Goal: Transaction & Acquisition: Purchase product/service

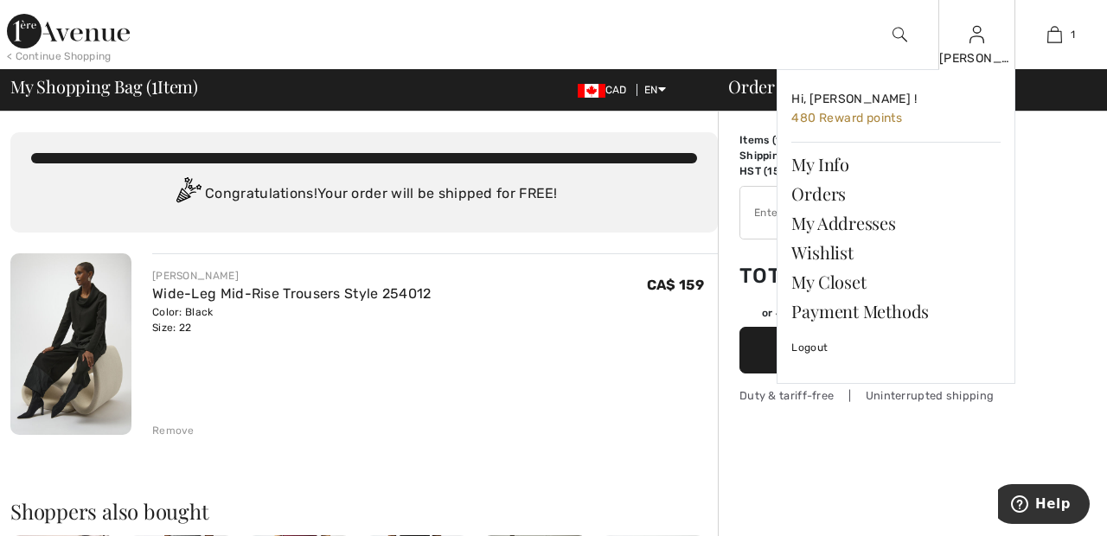
click at [976, 42] on img at bounding box center [977, 34] width 15 height 21
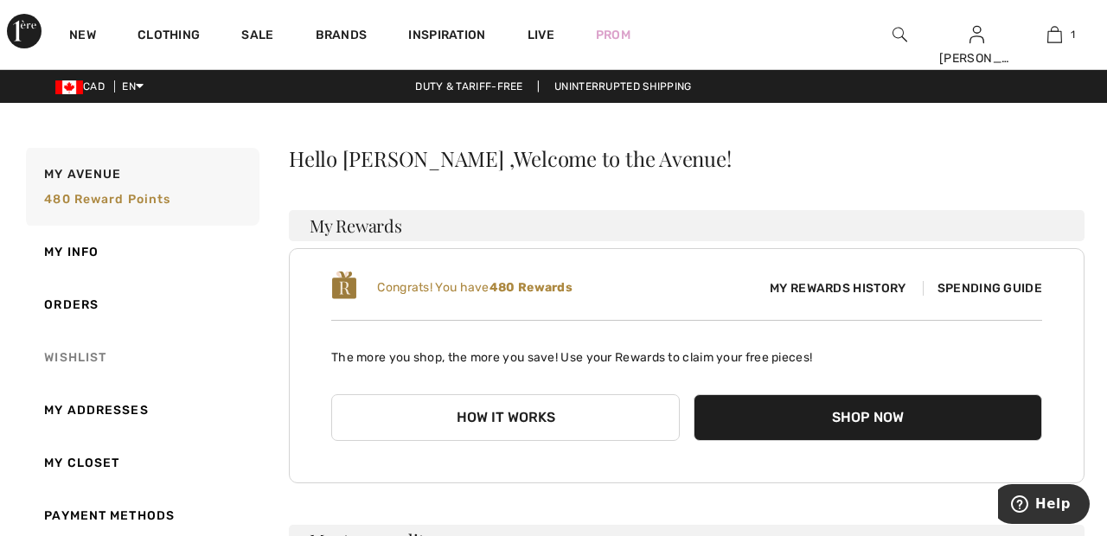
click at [87, 355] on link "Wishlist" at bounding box center [140, 357] width 237 height 53
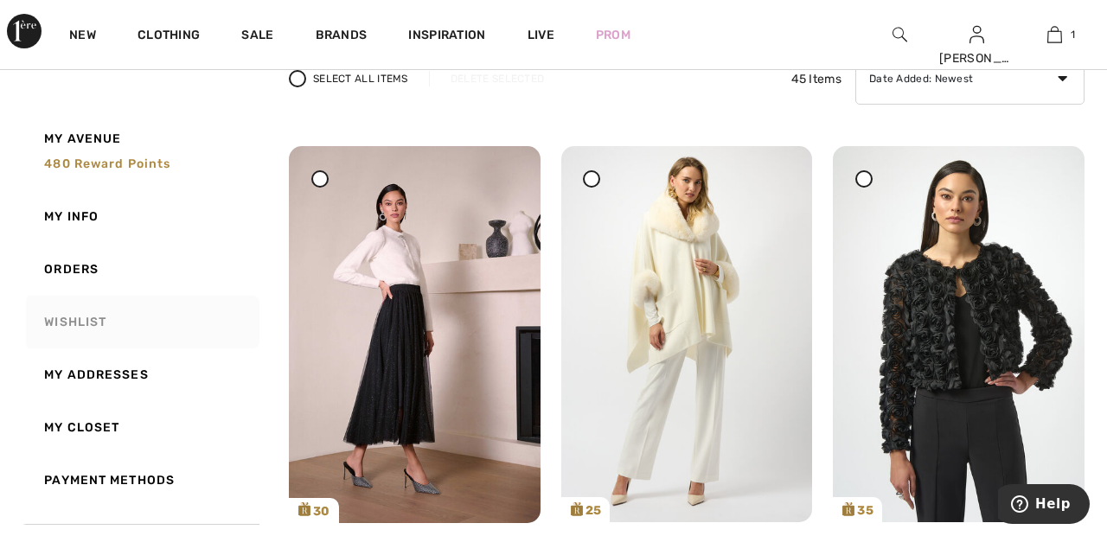
scroll to position [148, 0]
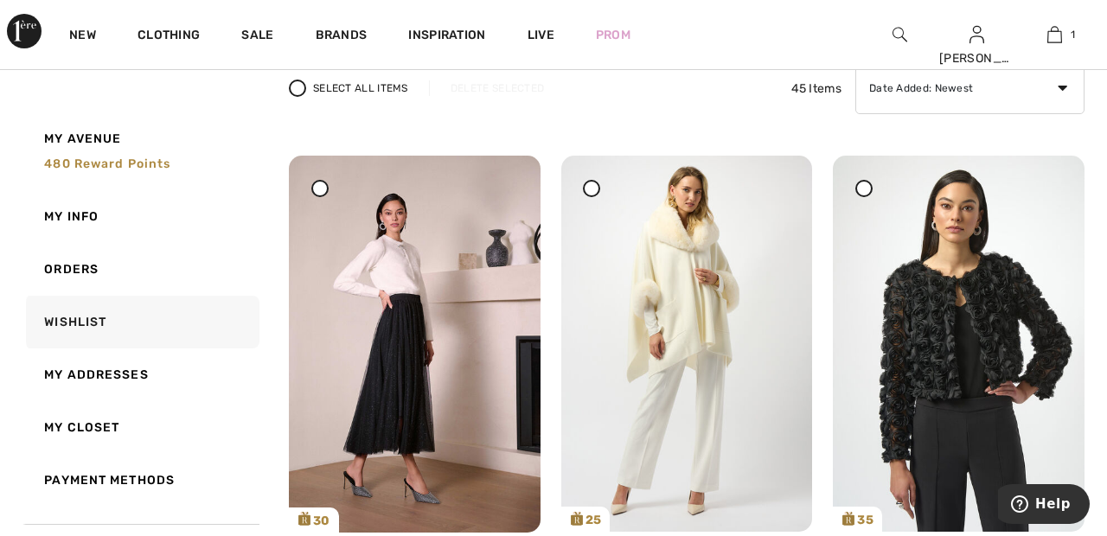
click at [313, 189] on div at bounding box center [319, 188] width 17 height 17
click at [498, 81] on div "Delete Selected" at bounding box center [497, 88] width 137 height 16
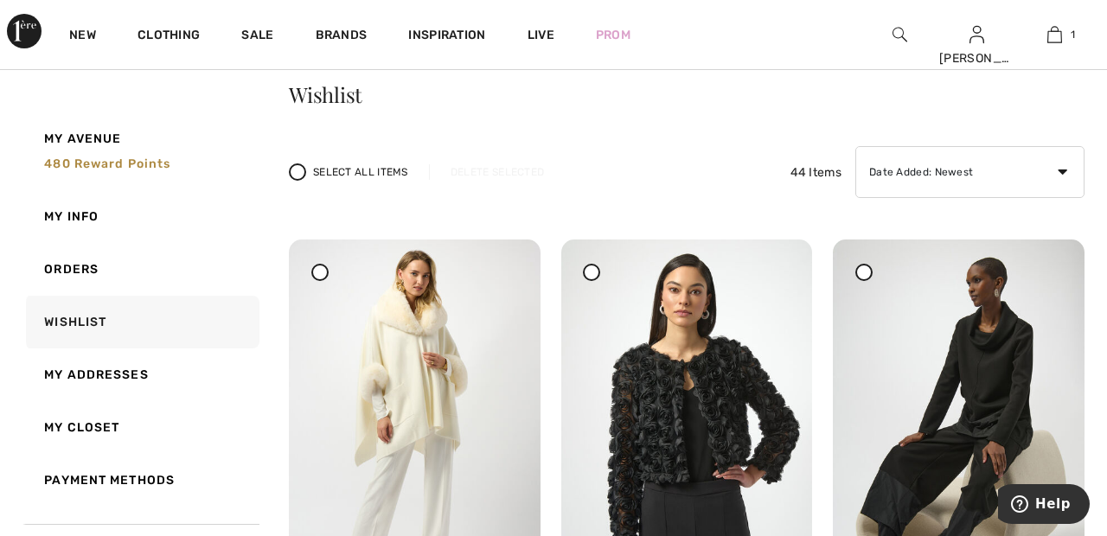
scroll to position [65, 0]
click at [93, 429] on link "My Closet" at bounding box center [140, 427] width 237 height 53
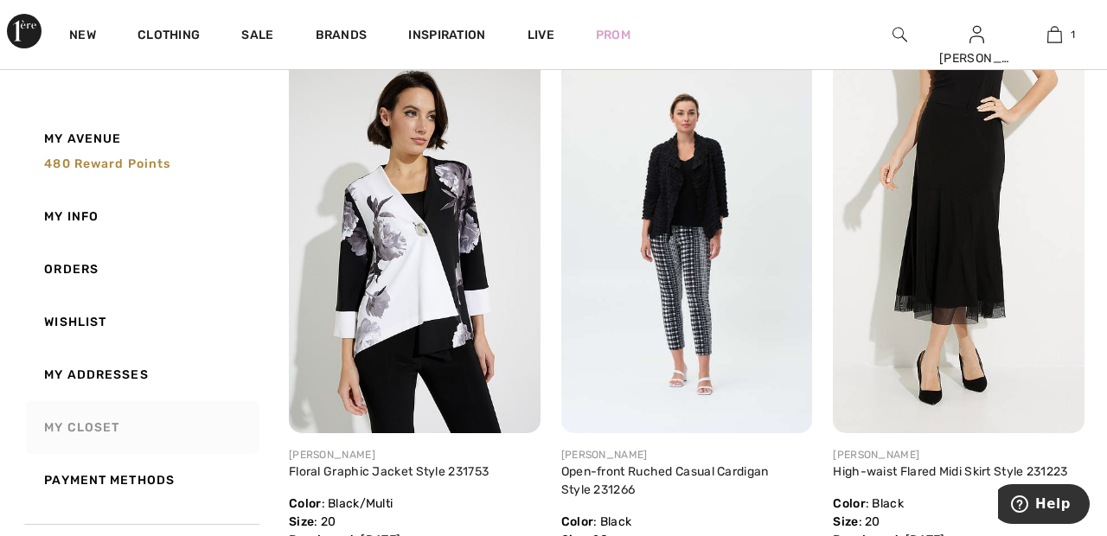
scroll to position [2963, 0]
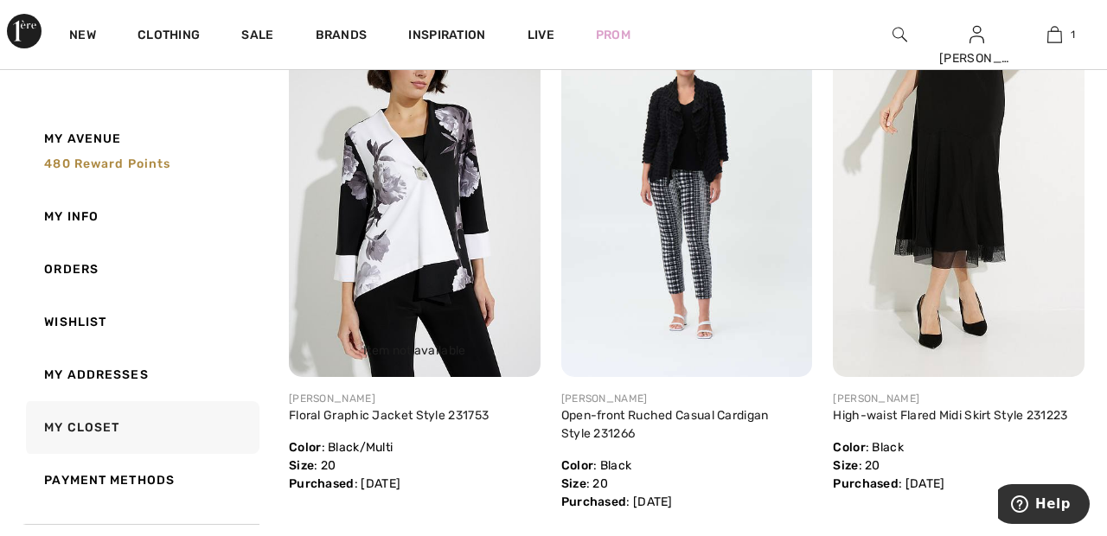
click at [414, 246] on img at bounding box center [415, 188] width 252 height 377
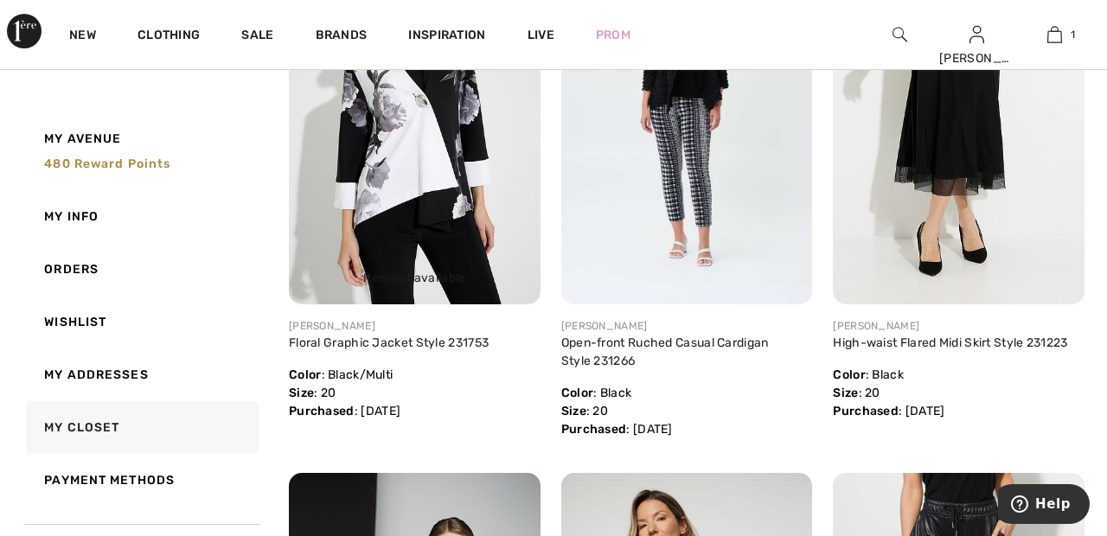
scroll to position [3097, 0]
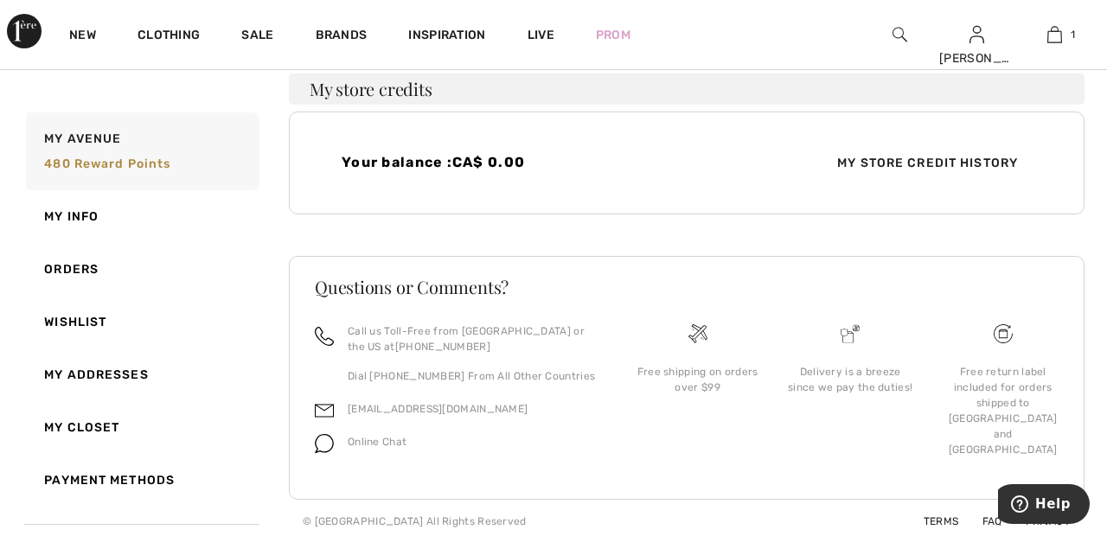
scroll to position [459, 0]
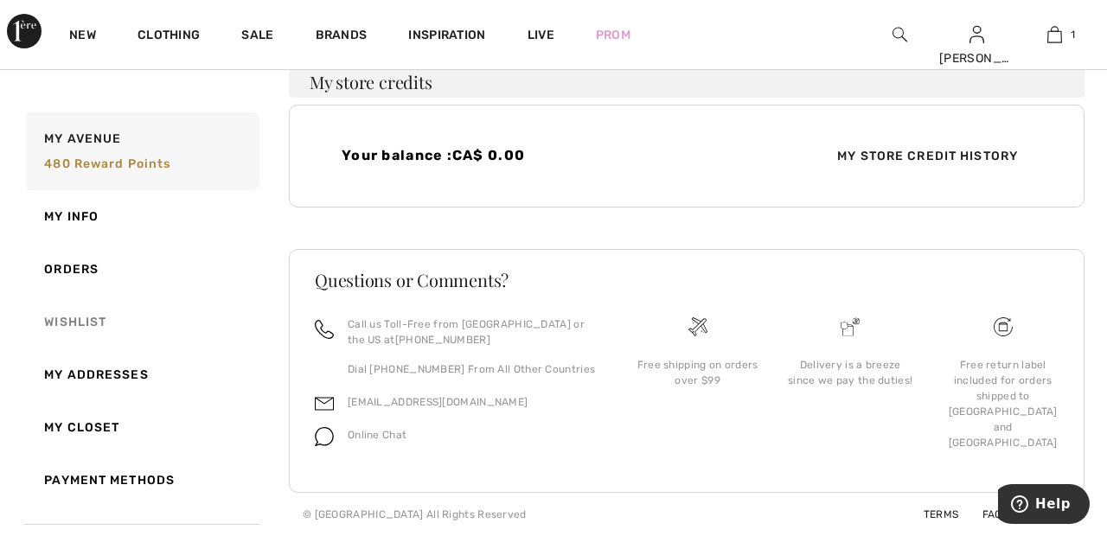
click at [89, 315] on link "Wishlist" at bounding box center [140, 322] width 237 height 53
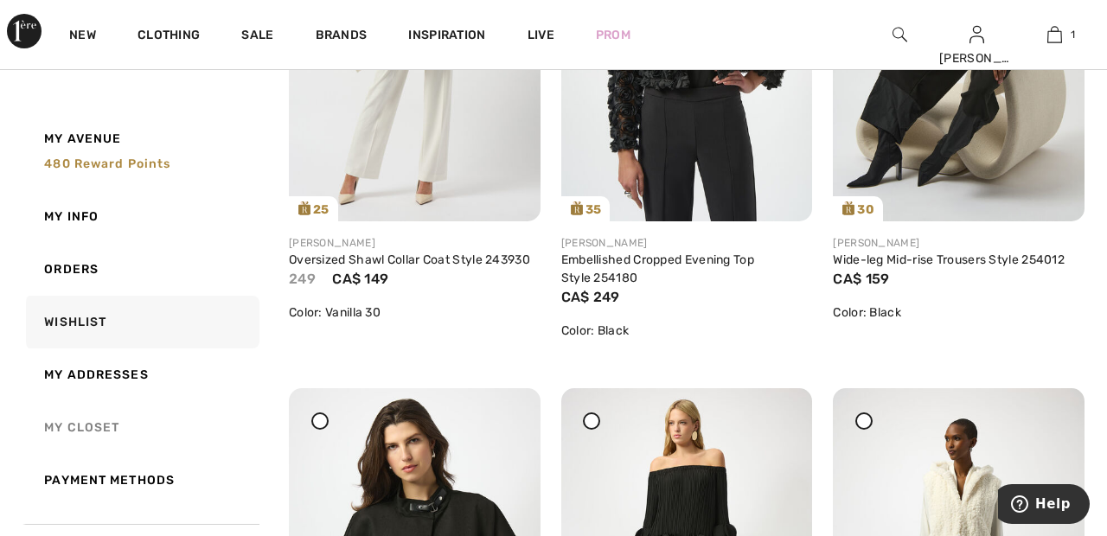
click at [87, 427] on link "My Closet" at bounding box center [140, 427] width 237 height 53
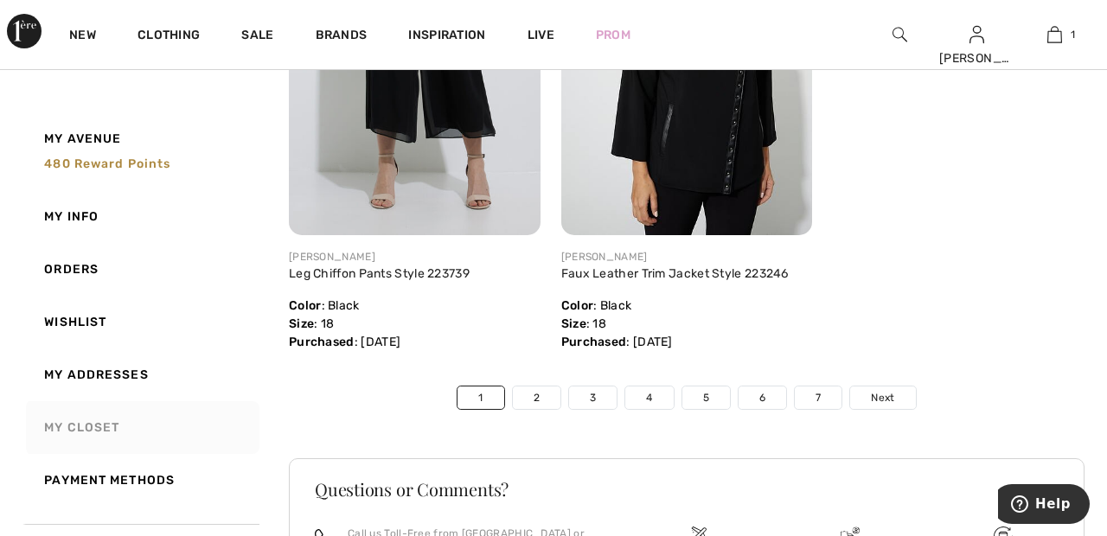
scroll to position [9142, 0]
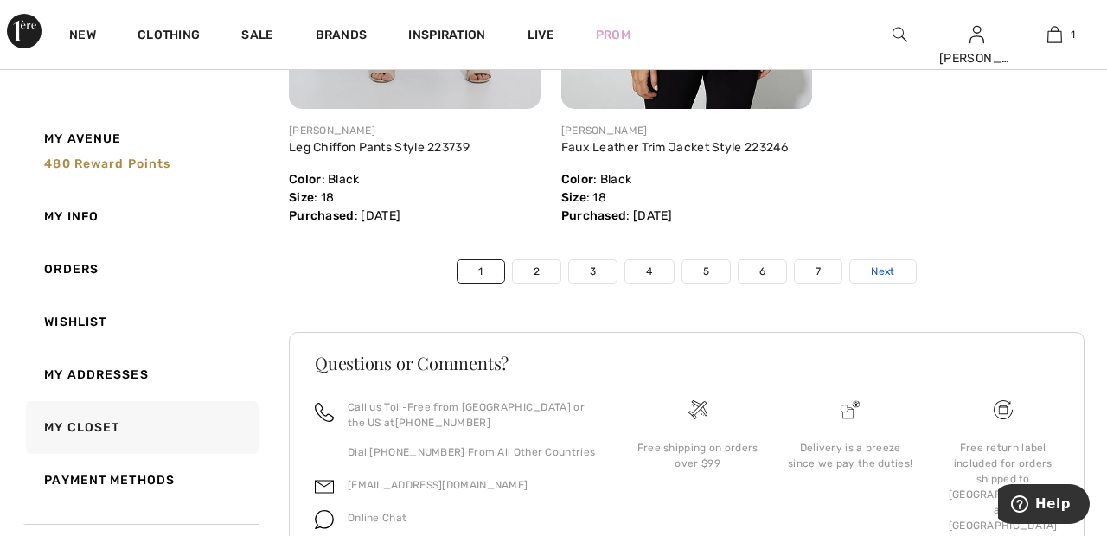
click at [892, 271] on span "Next" at bounding box center [882, 272] width 23 height 16
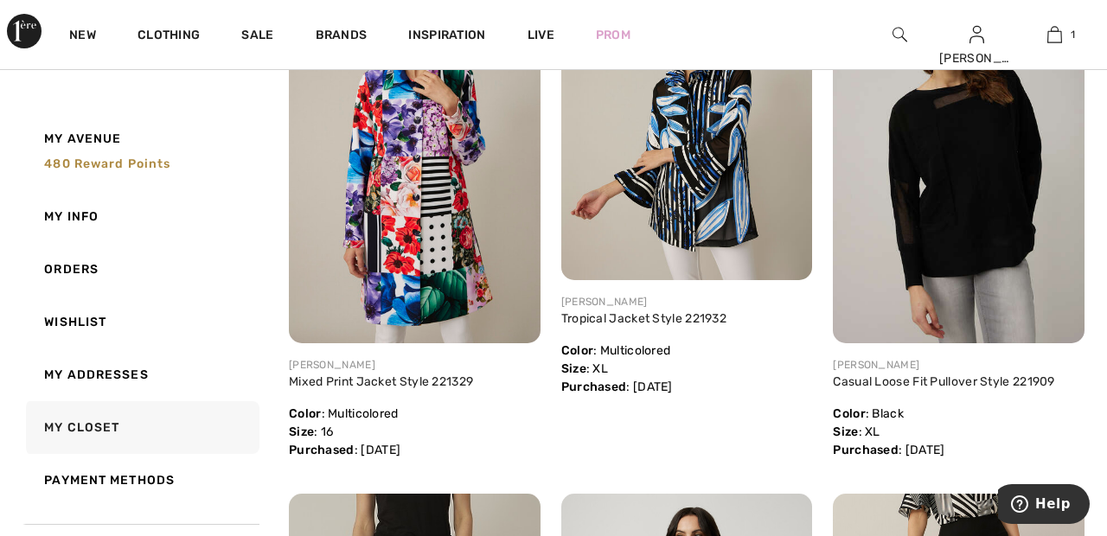
scroll to position [0, 0]
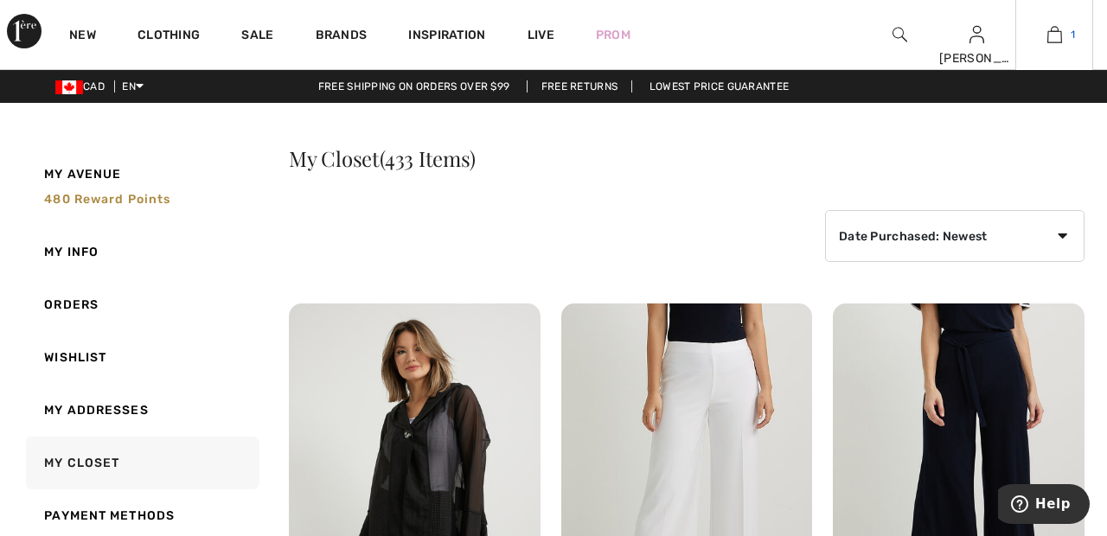
click at [1073, 34] on span "1" at bounding box center [1073, 35] width 4 height 16
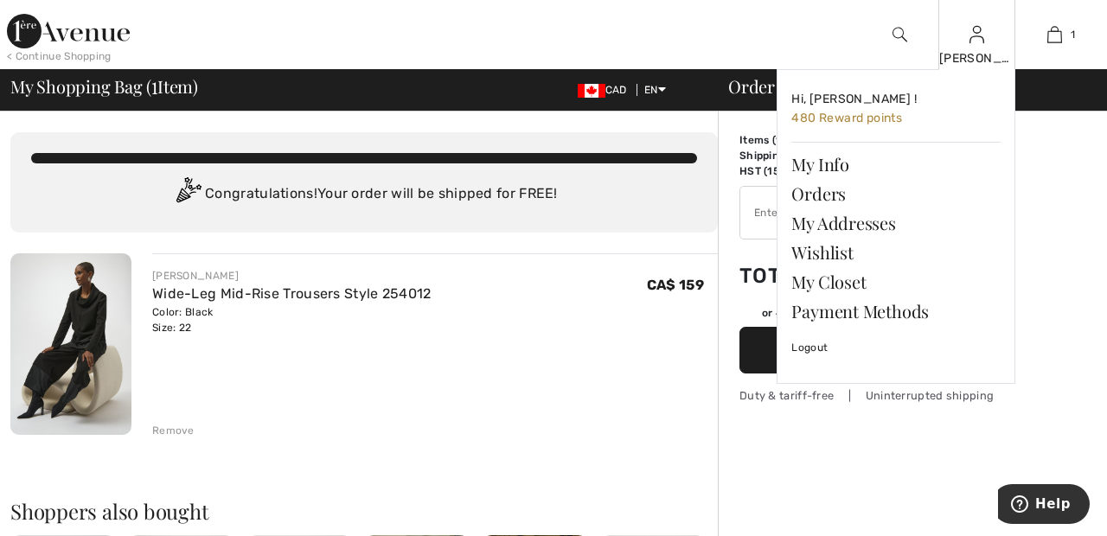
click at [975, 45] on img at bounding box center [977, 34] width 15 height 21
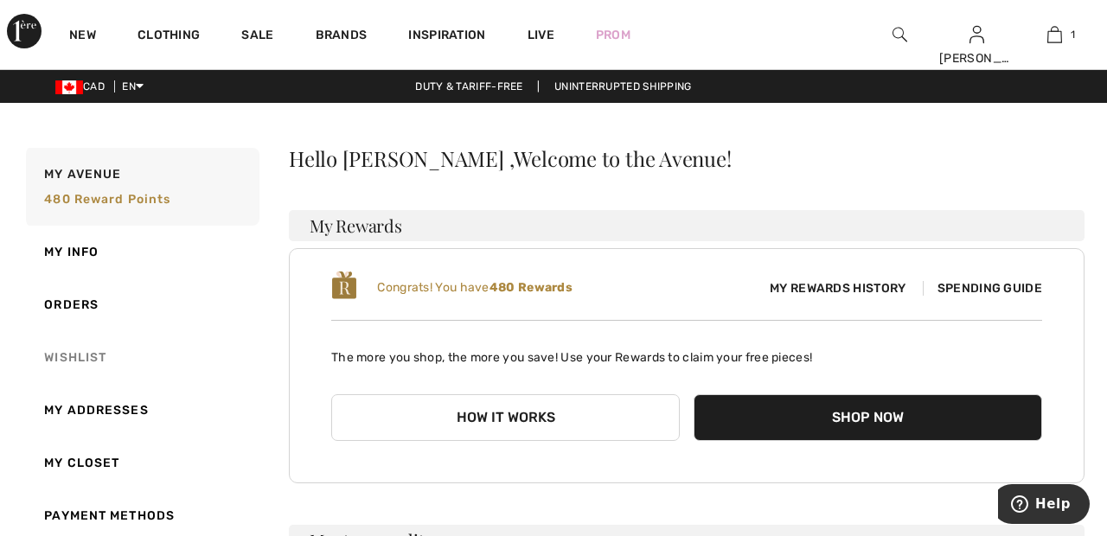
click at [74, 359] on link "Wishlist" at bounding box center [140, 357] width 237 height 53
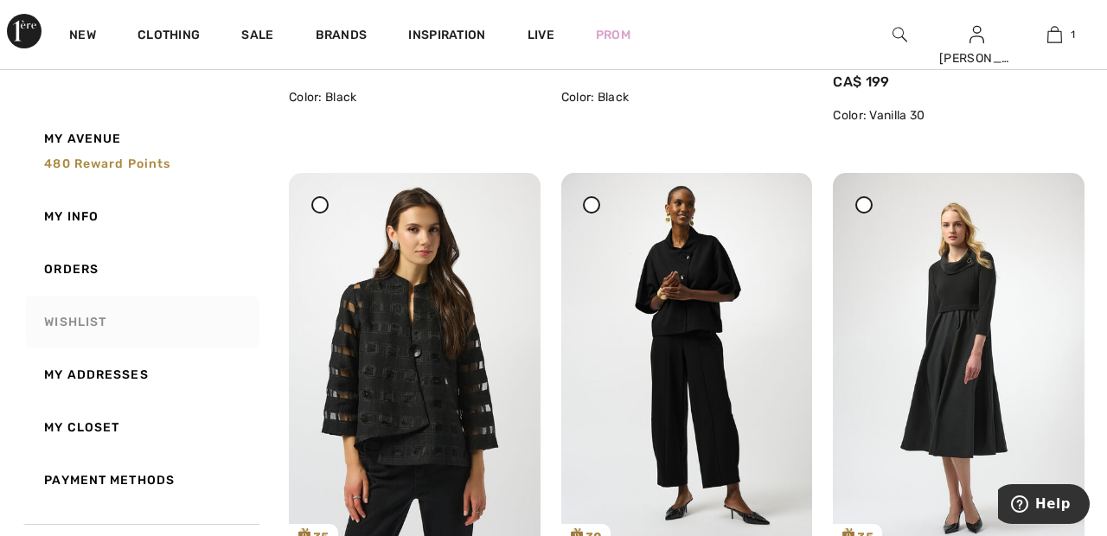
scroll to position [1219, 0]
click at [314, 204] on div at bounding box center [319, 204] width 17 height 17
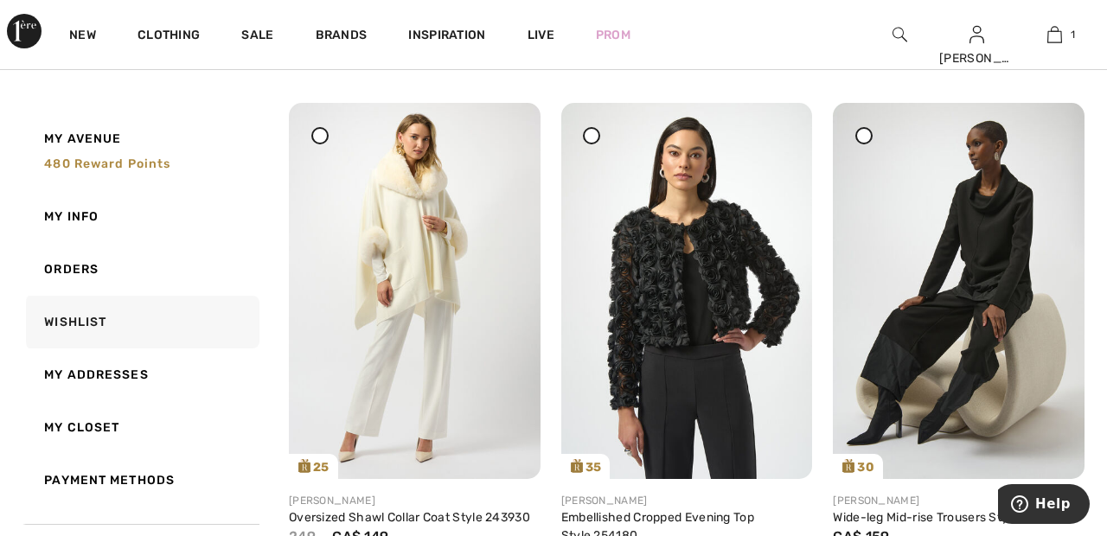
scroll to position [0, 0]
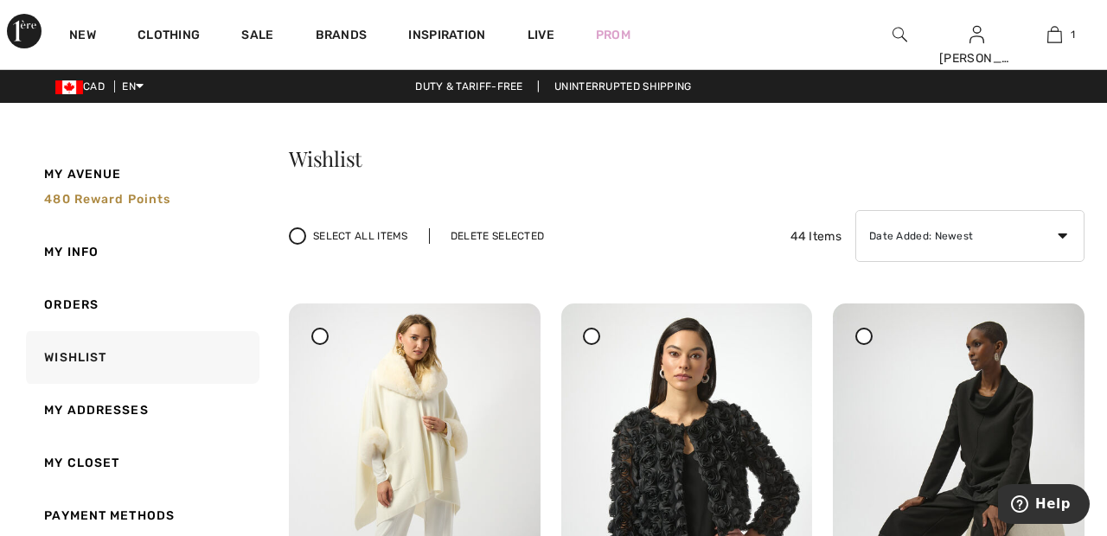
click at [496, 228] on div "Delete Selected" at bounding box center [497, 236] width 137 height 16
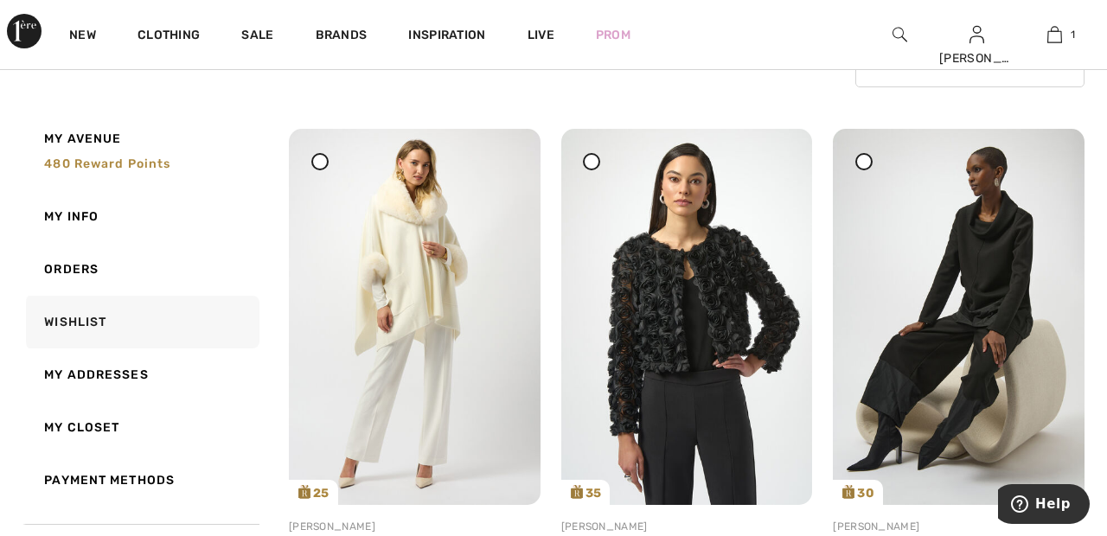
scroll to position [180, 0]
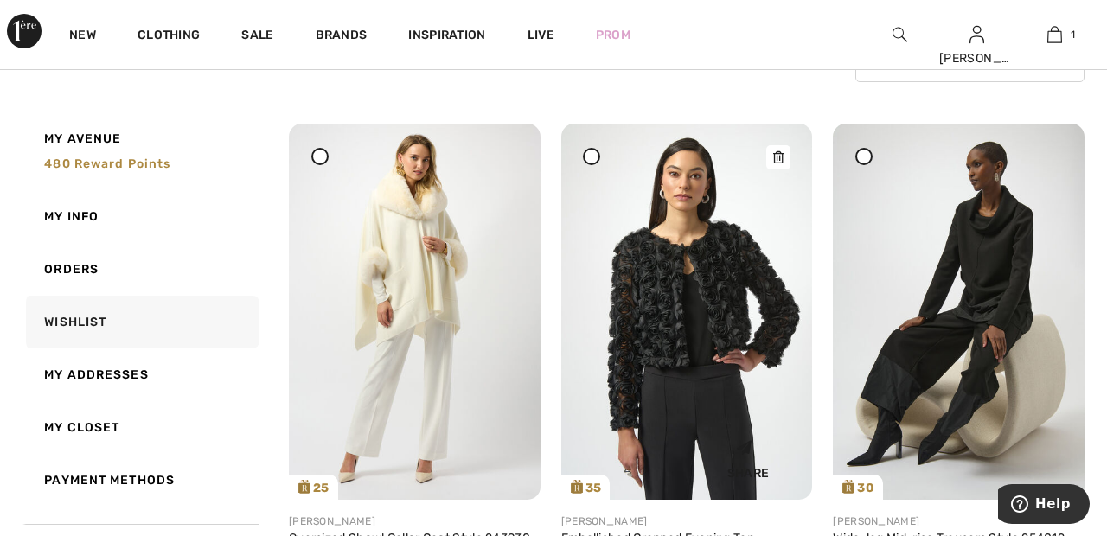
click at [745, 295] on img at bounding box center [688, 312] width 252 height 376
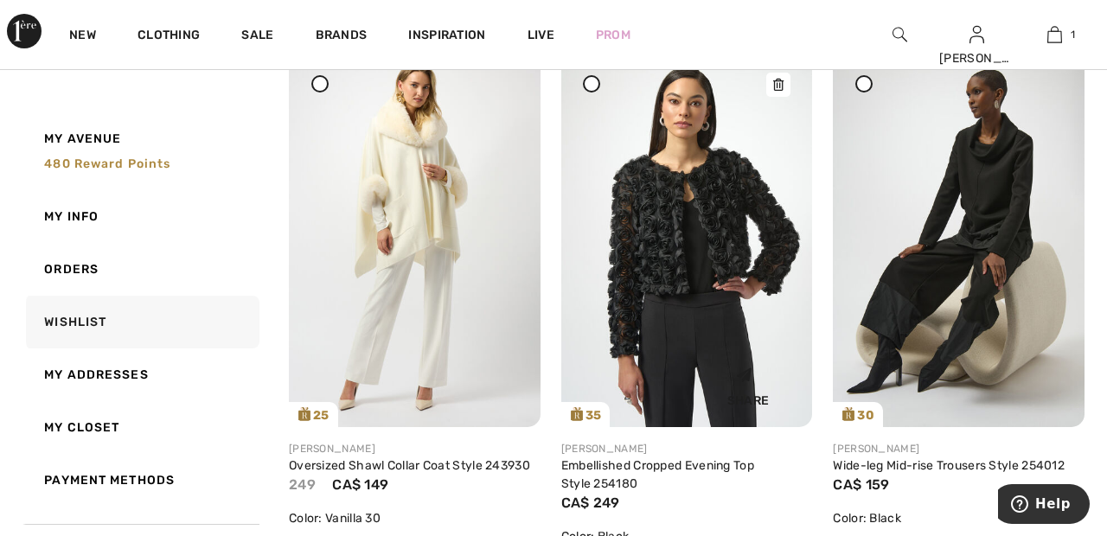
scroll to position [263, 0]
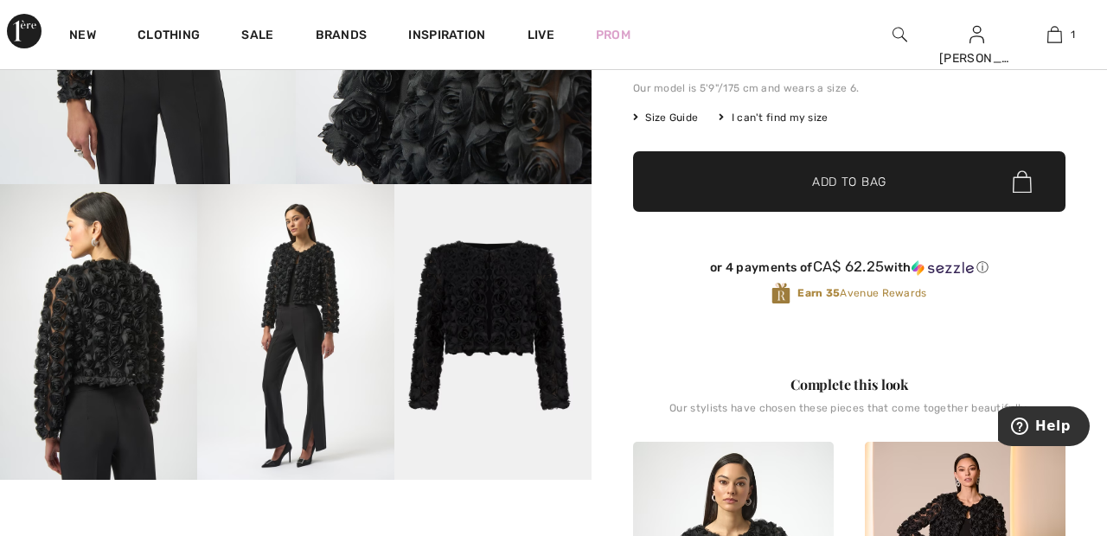
scroll to position [358, 0]
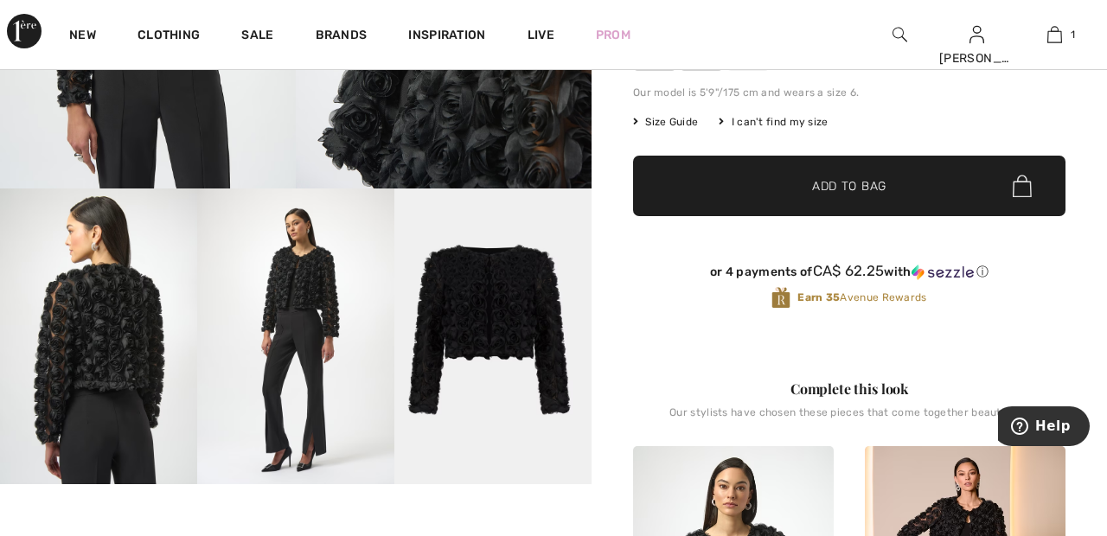
click at [324, 284] on img at bounding box center [295, 337] width 197 height 296
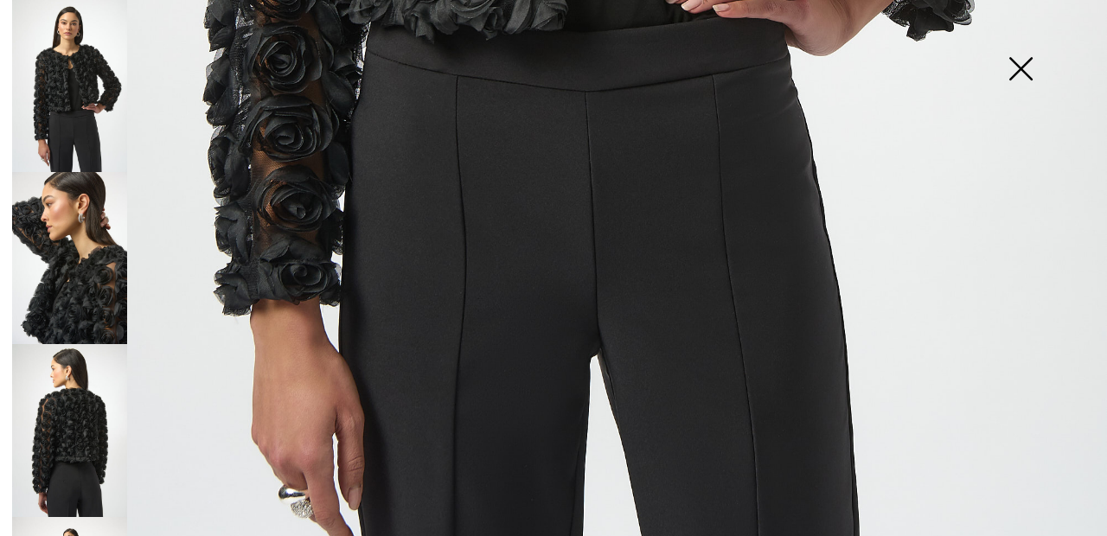
scroll to position [1029, 0]
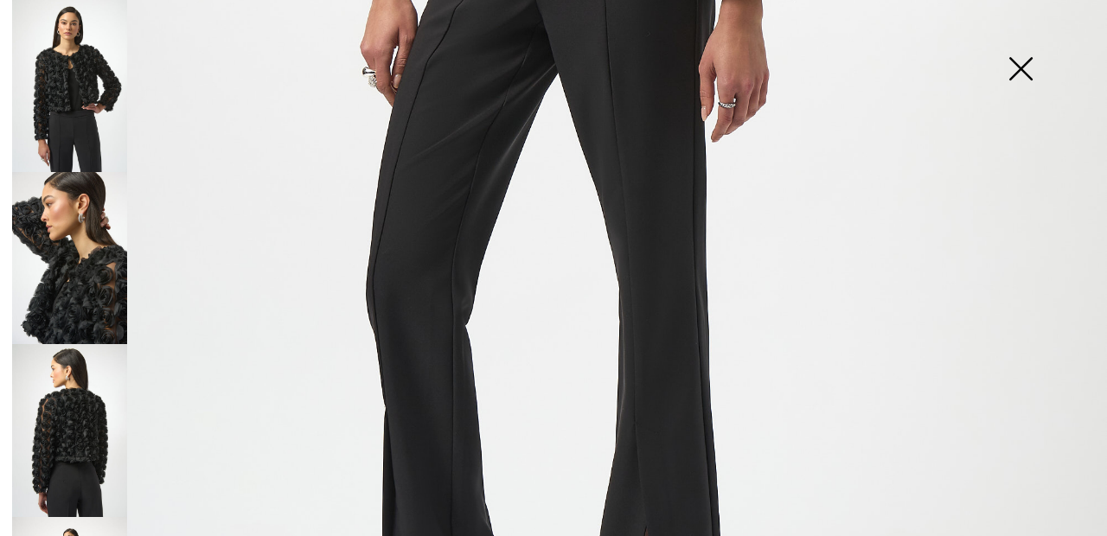
scroll to position [1040, 0]
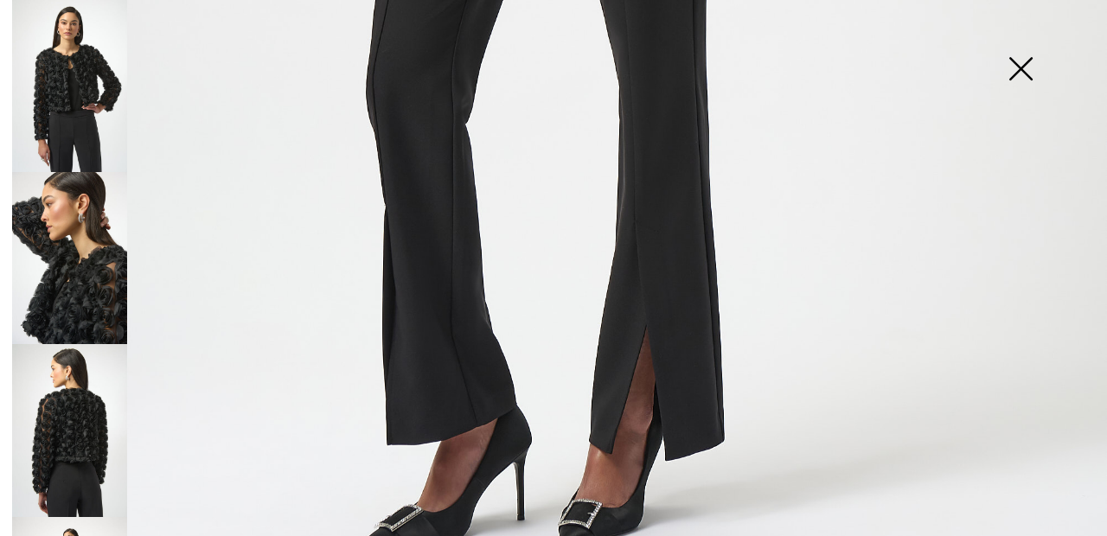
click at [1030, 74] on img at bounding box center [1021, 70] width 87 height 89
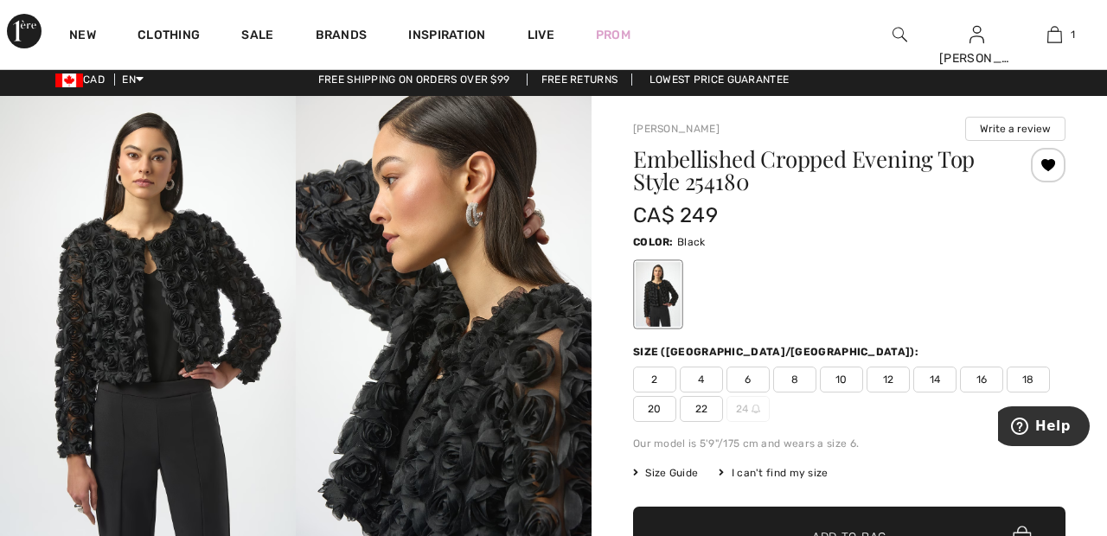
scroll to position [0, 0]
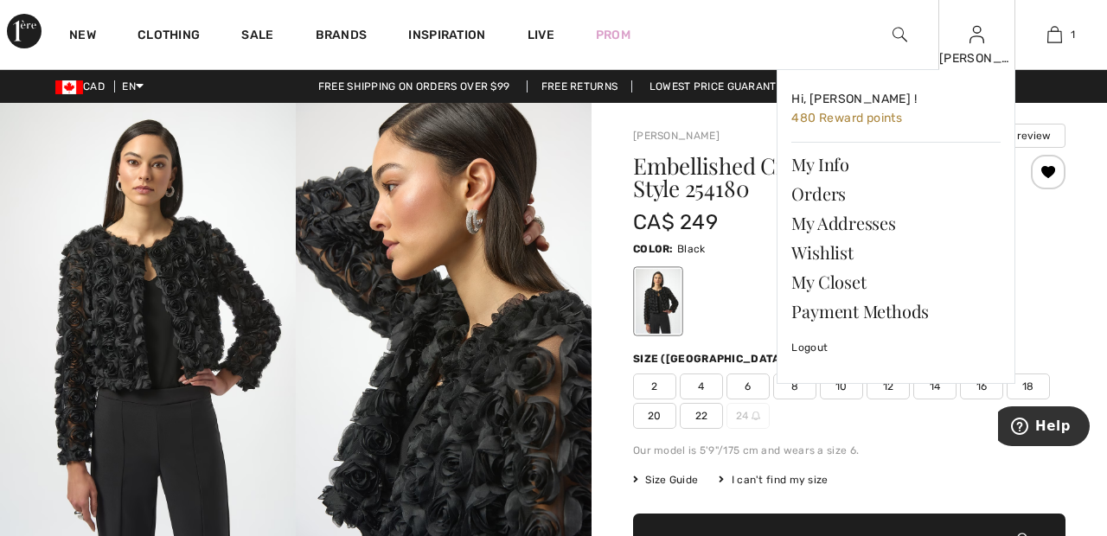
click at [977, 40] on img at bounding box center [977, 34] width 15 height 21
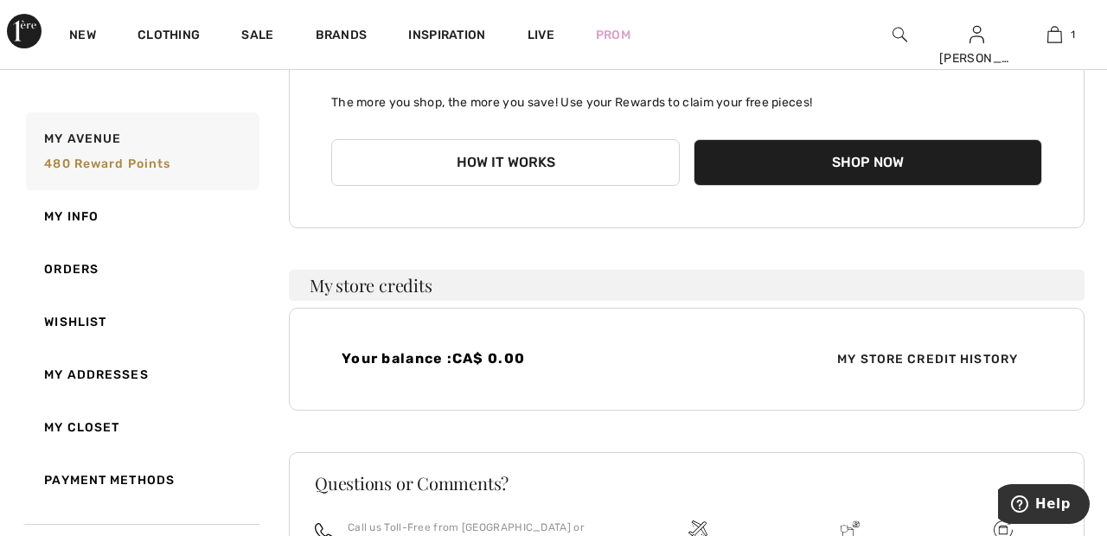
scroll to position [270, 0]
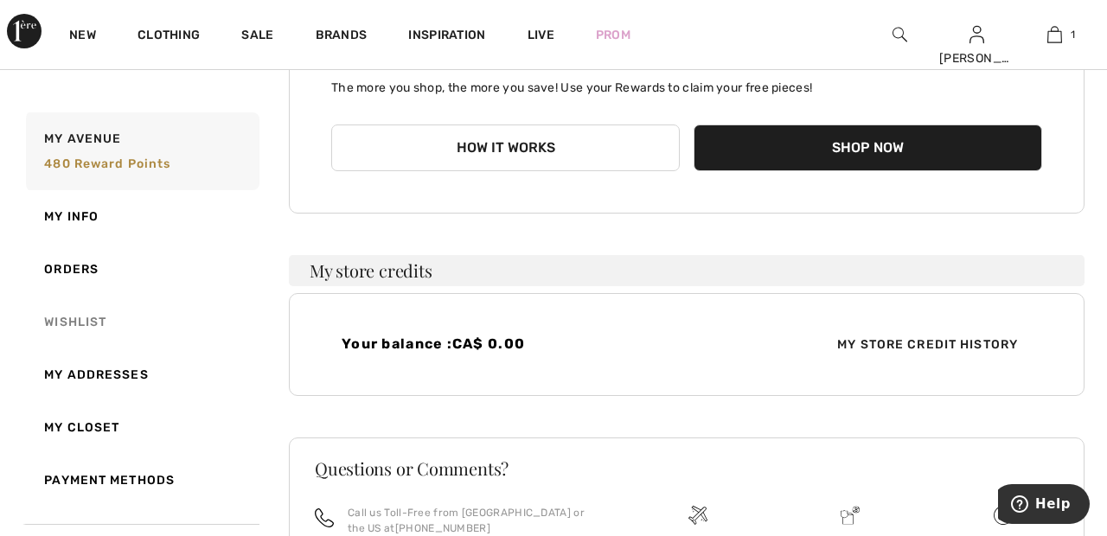
click at [73, 320] on link "Wishlist" at bounding box center [140, 322] width 237 height 53
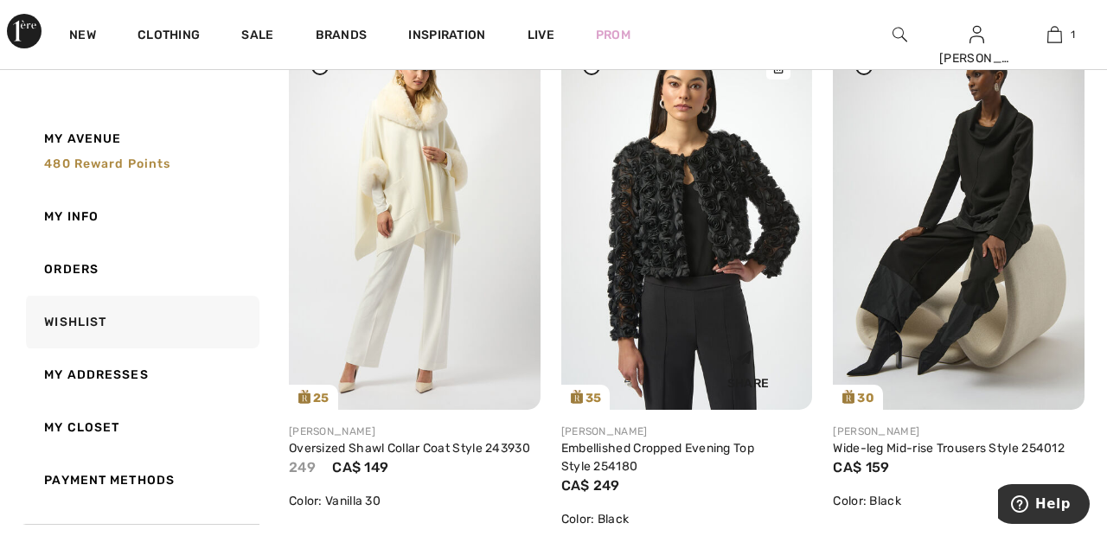
click at [723, 210] on img at bounding box center [688, 222] width 252 height 376
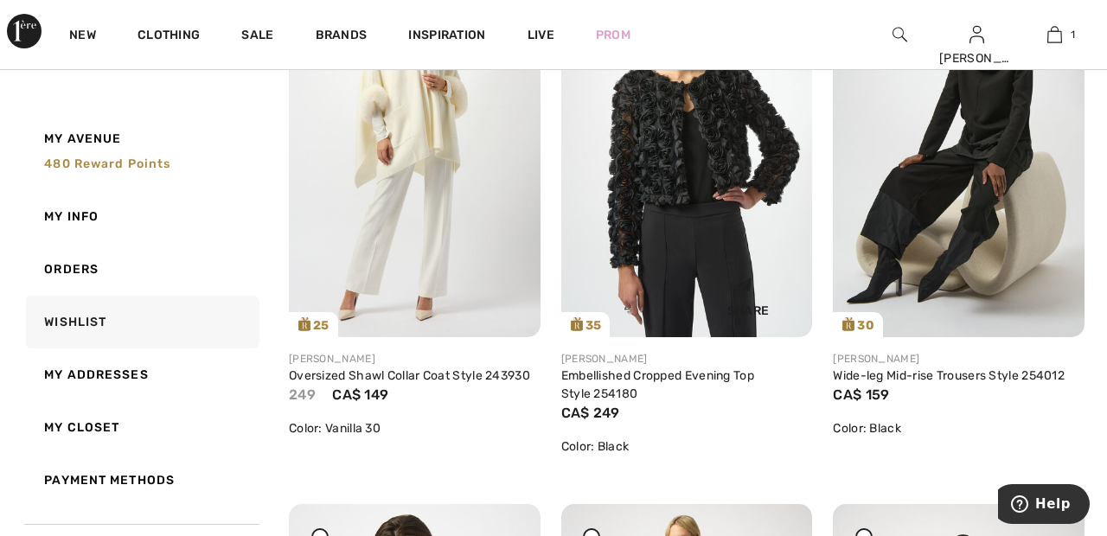
scroll to position [353, 0]
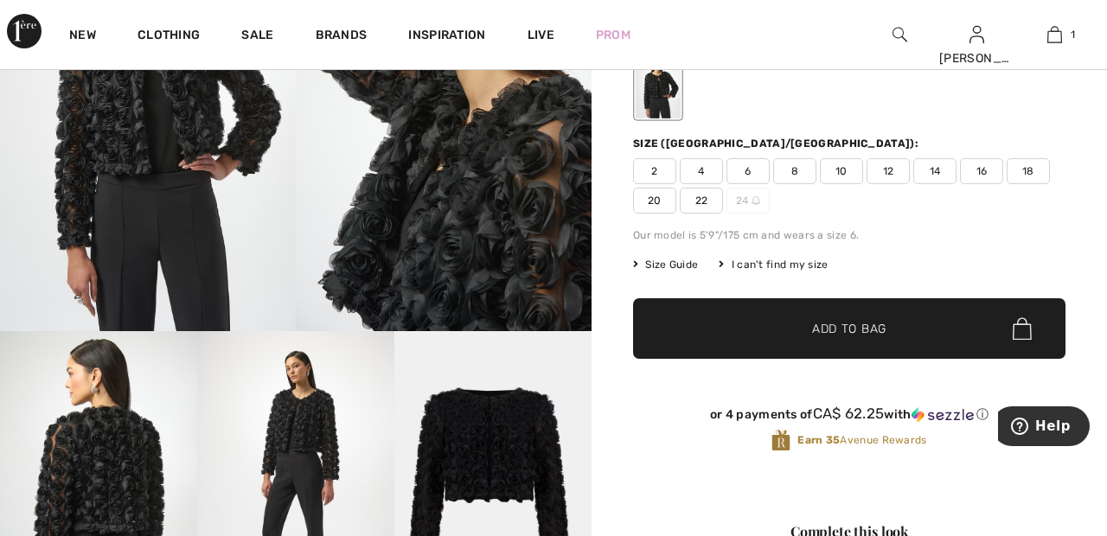
scroll to position [216, 0]
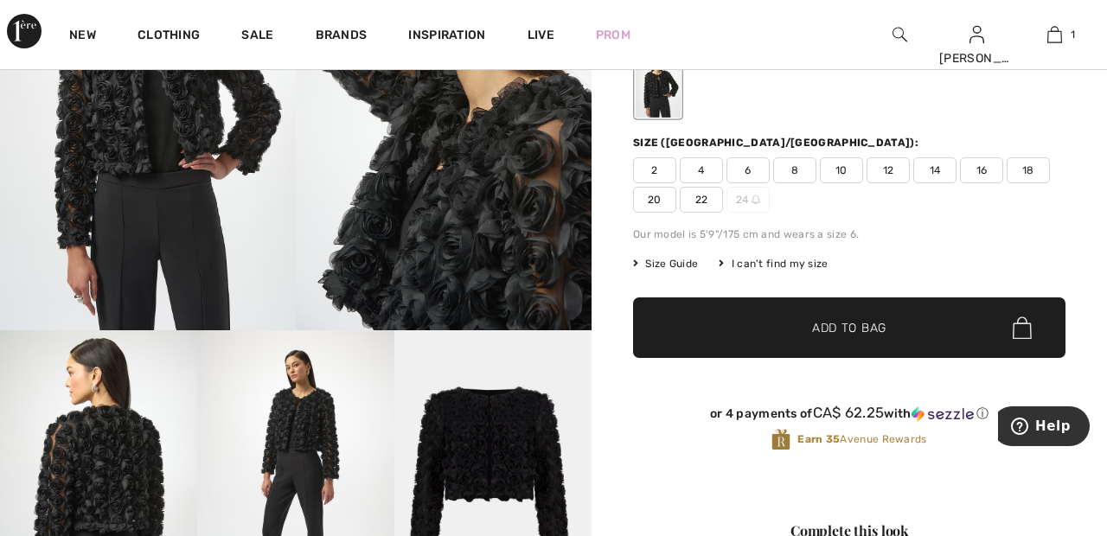
click at [710, 193] on span "22" at bounding box center [701, 200] width 43 height 26
click at [793, 323] on span "✔ Added to Bag" at bounding box center [824, 328] width 106 height 18
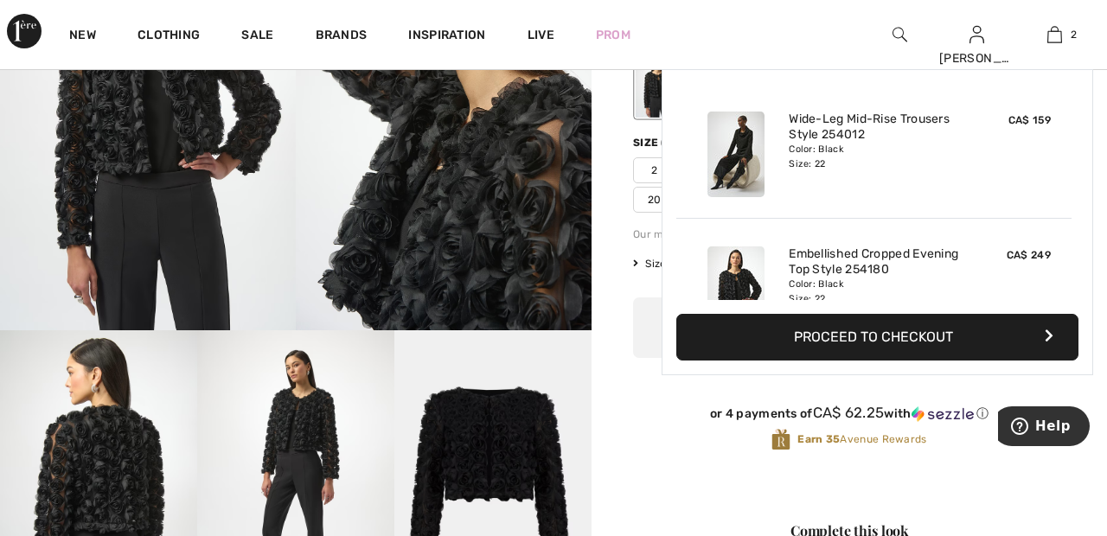
scroll to position [54, 0]
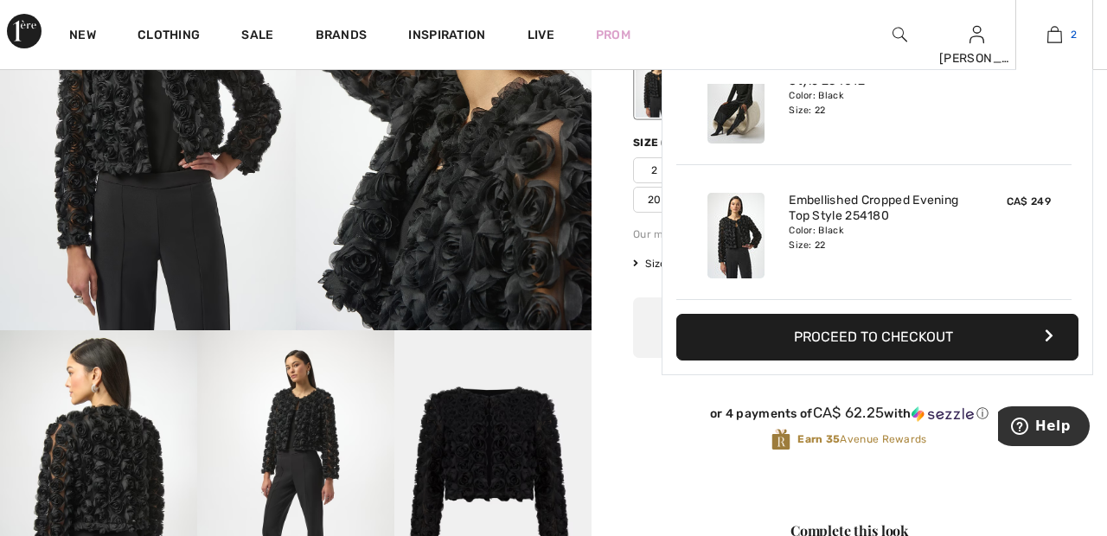
click at [1063, 42] on link "2" at bounding box center [1055, 34] width 76 height 21
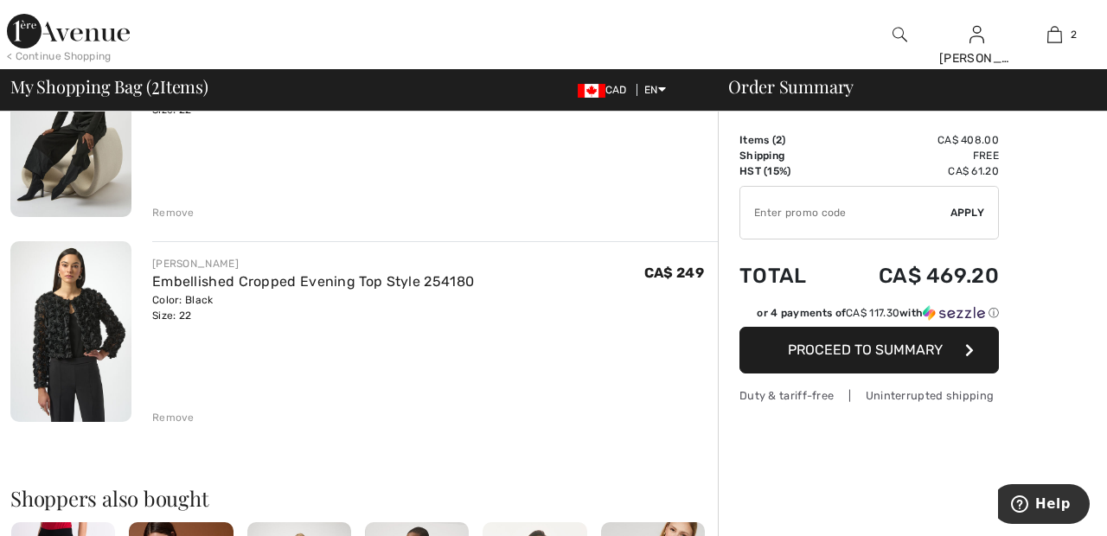
scroll to position [219, 0]
click at [163, 209] on div "Remove" at bounding box center [173, 212] width 42 height 16
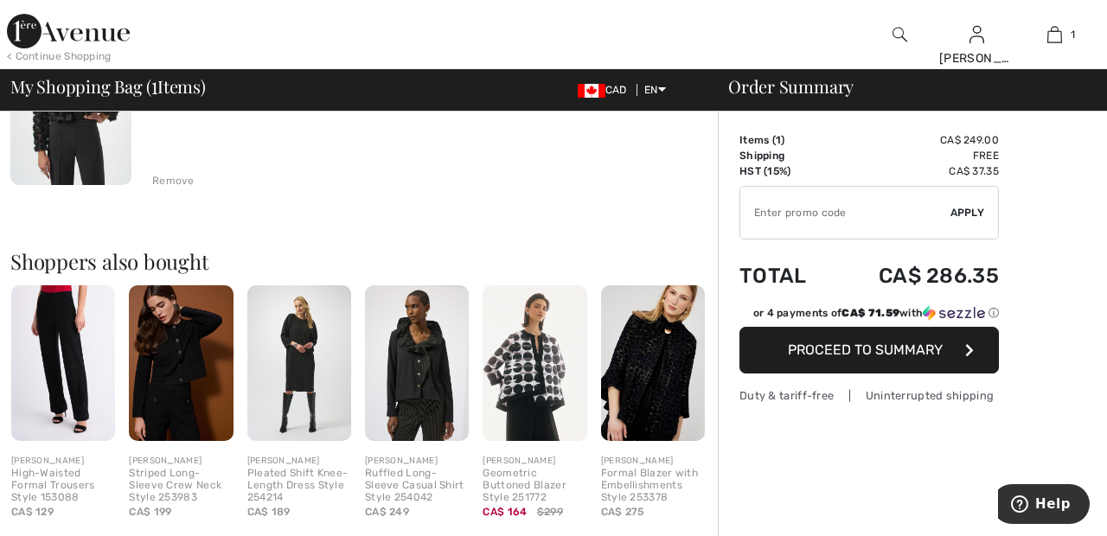
scroll to position [236, 0]
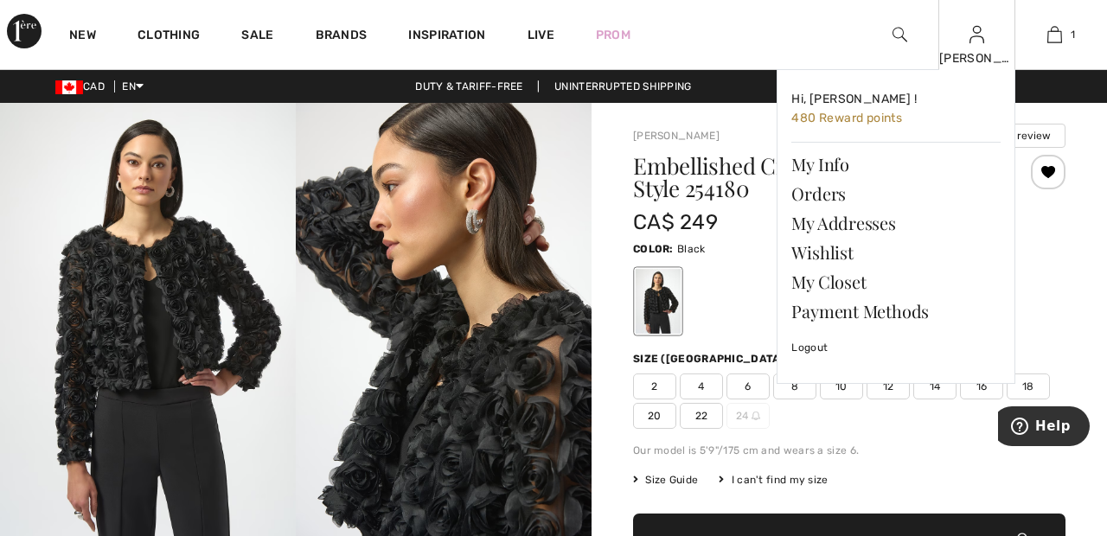
click at [979, 43] on img at bounding box center [977, 34] width 15 height 21
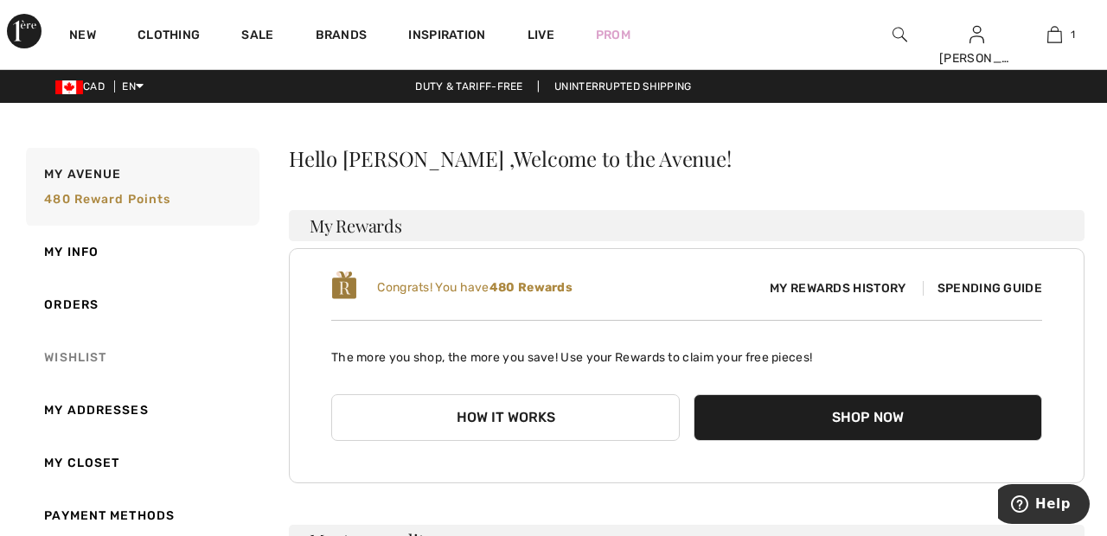
click at [78, 354] on link "Wishlist" at bounding box center [140, 357] width 237 height 53
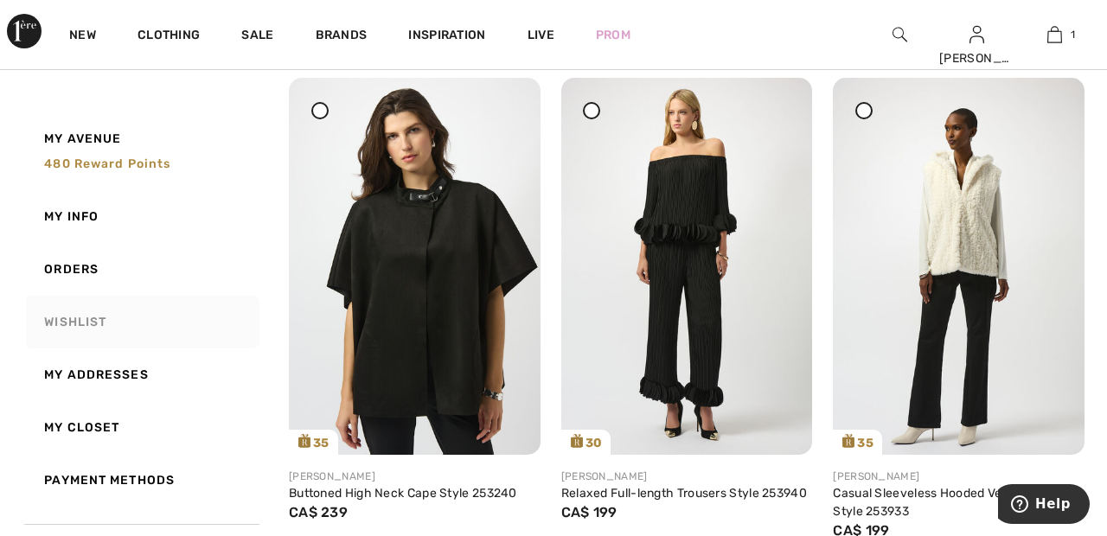
scroll to position [772, 0]
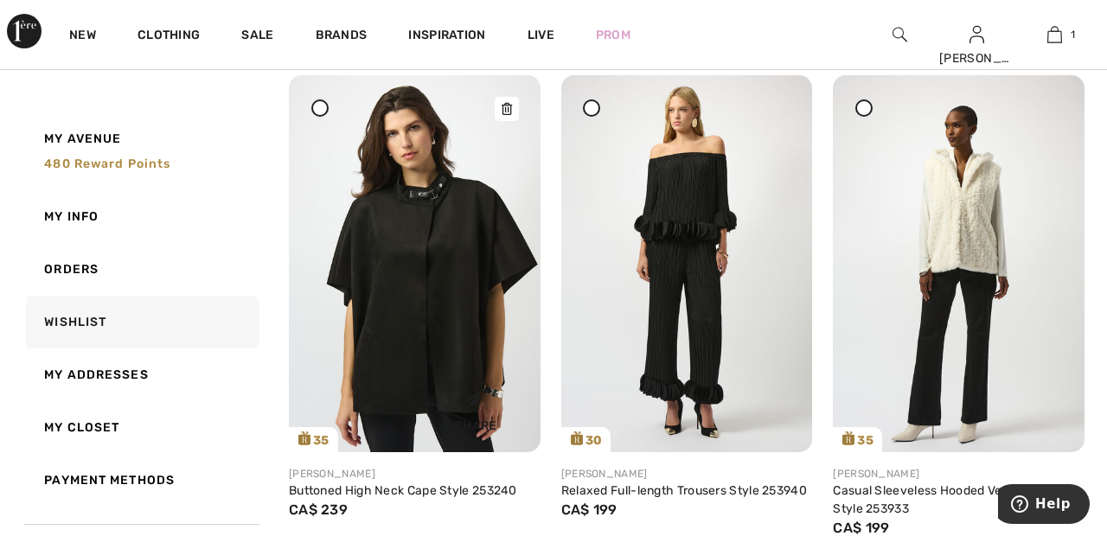
click at [409, 266] on img at bounding box center [415, 263] width 252 height 376
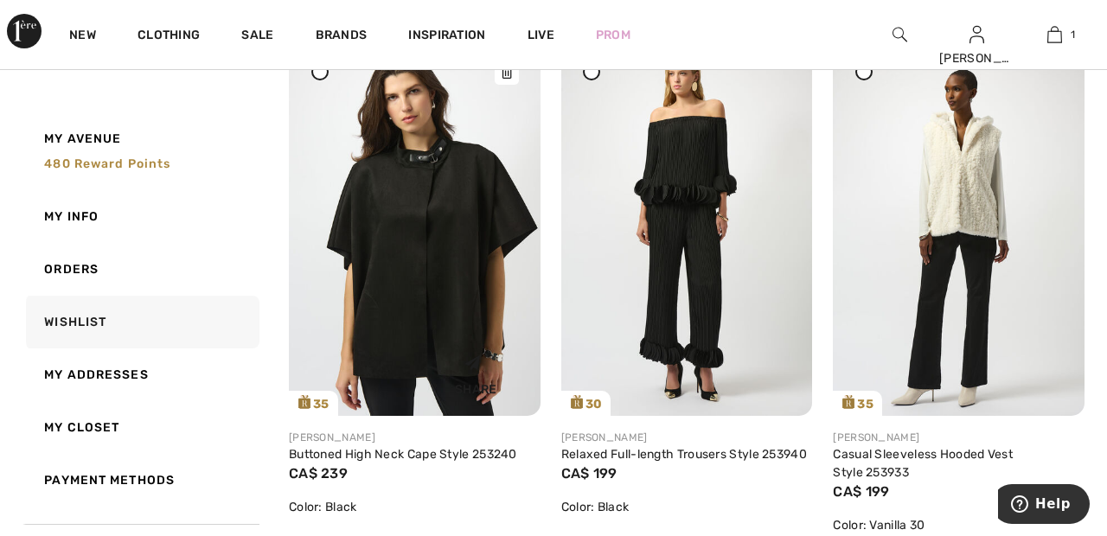
scroll to position [844, 0]
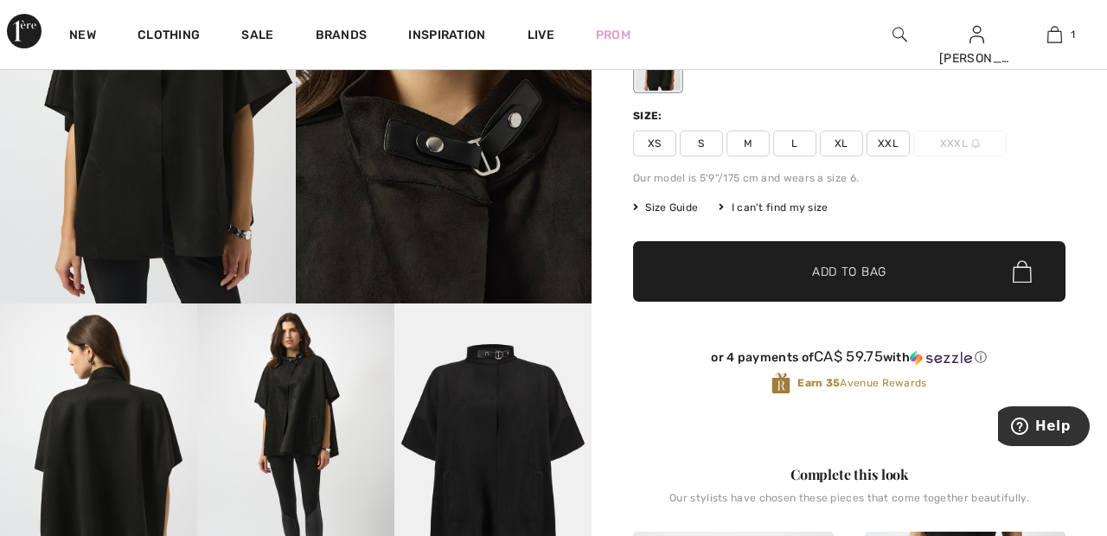
click at [895, 140] on span "XXL" at bounding box center [888, 144] width 43 height 26
click at [902, 282] on span "✔ Added to Bag Add to Bag" at bounding box center [849, 271] width 433 height 61
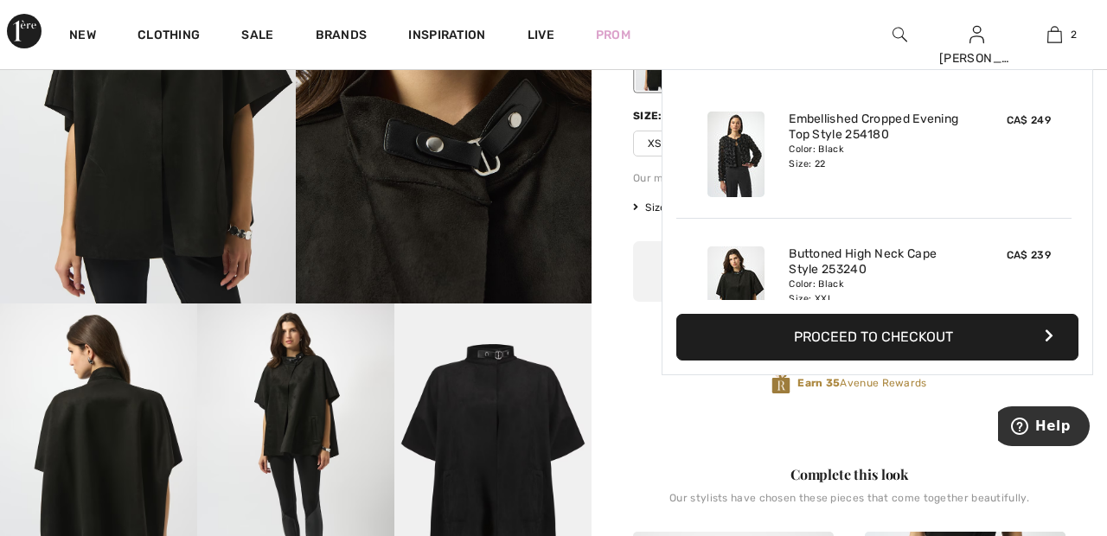
scroll to position [54, 0]
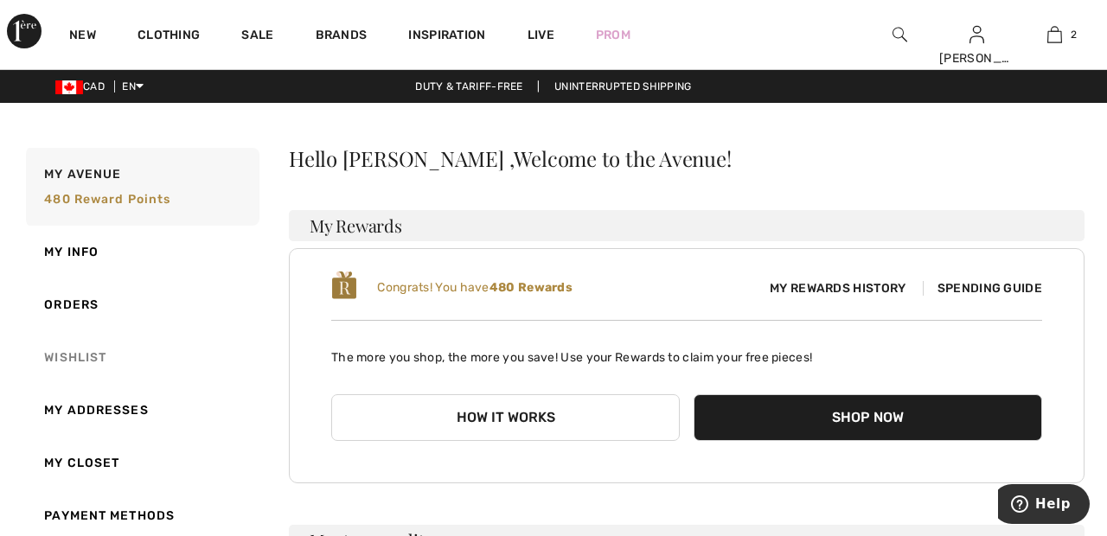
click at [87, 356] on link "Wishlist" at bounding box center [140, 357] width 237 height 53
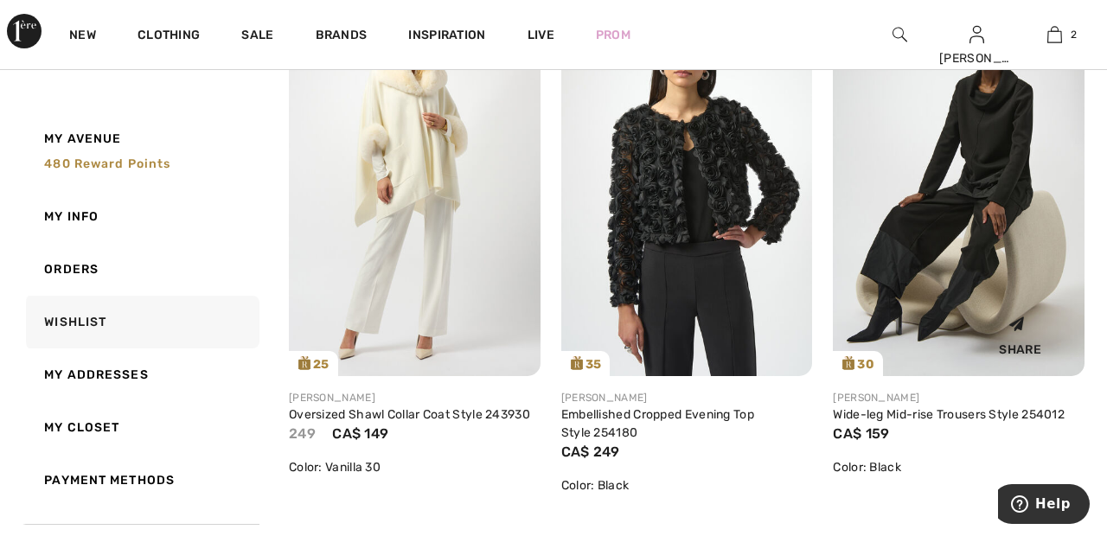
click at [952, 228] on img at bounding box center [959, 188] width 252 height 376
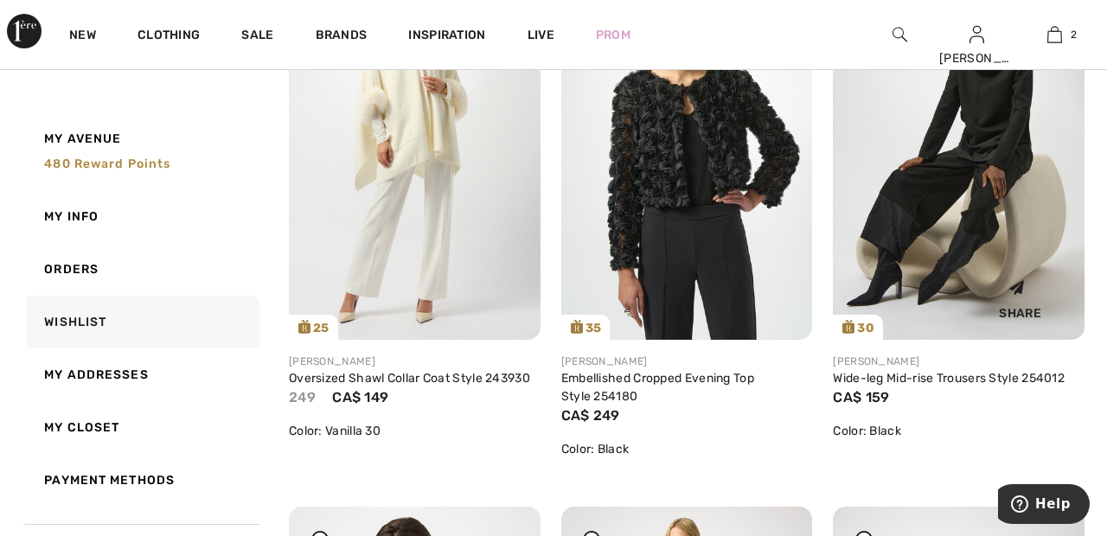
scroll to position [387, 0]
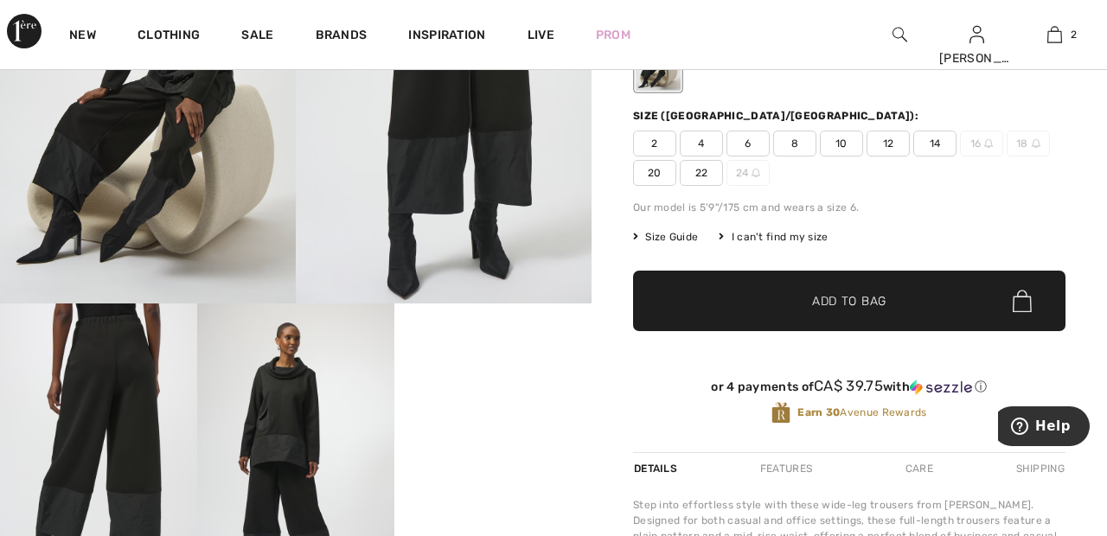
scroll to position [240, 0]
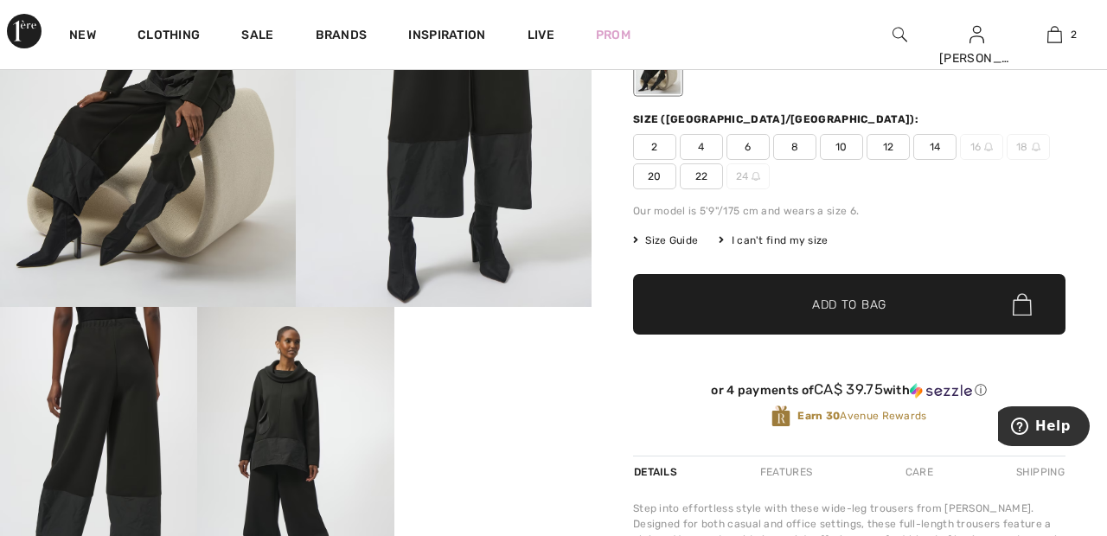
click at [706, 170] on span "22" at bounding box center [701, 177] width 43 height 26
click at [788, 300] on span "✔ Added to Bag" at bounding box center [824, 305] width 106 height 18
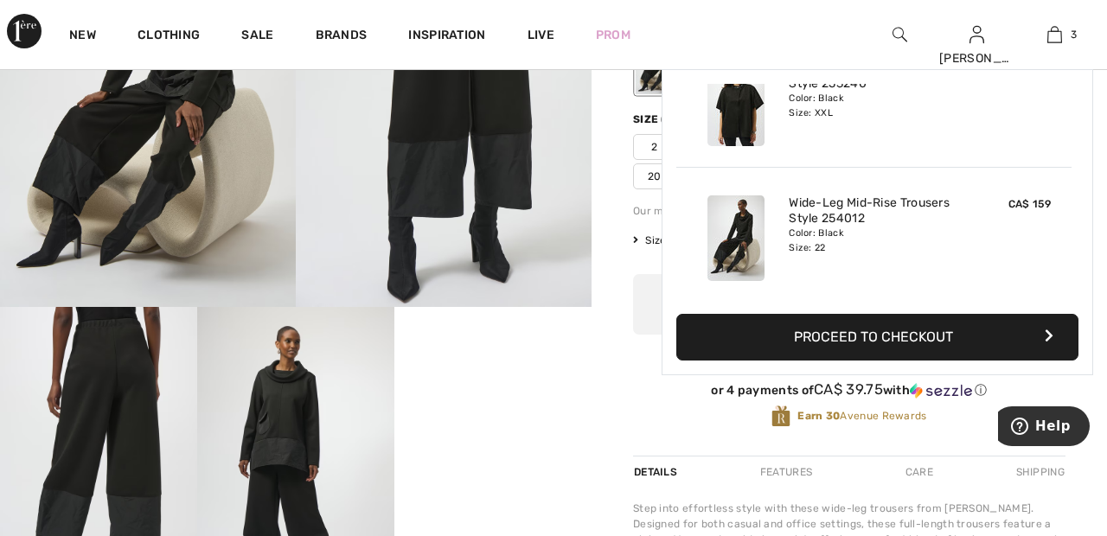
scroll to position [189, 0]
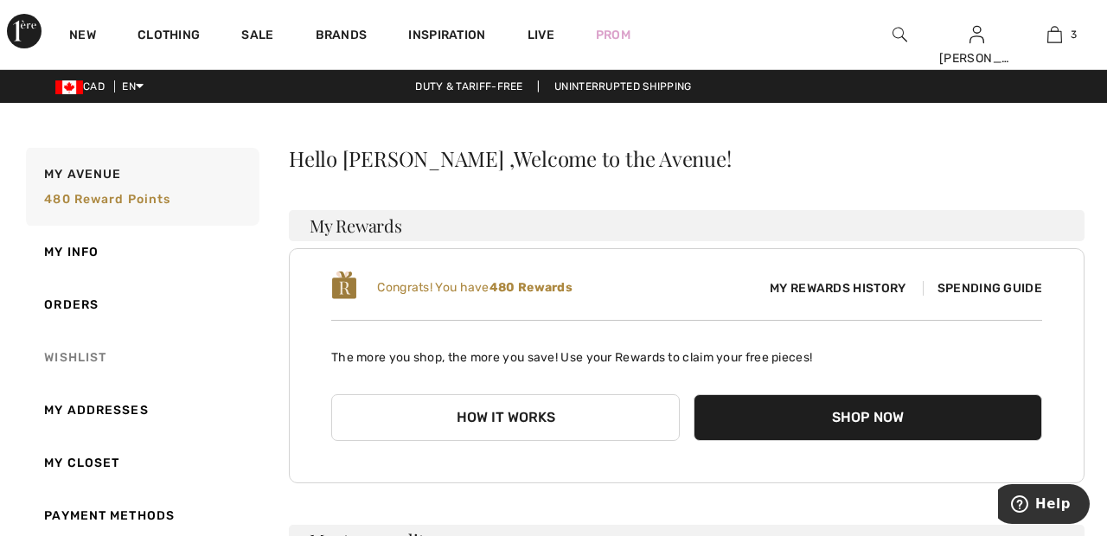
click at [73, 353] on link "Wishlist" at bounding box center [140, 357] width 237 height 53
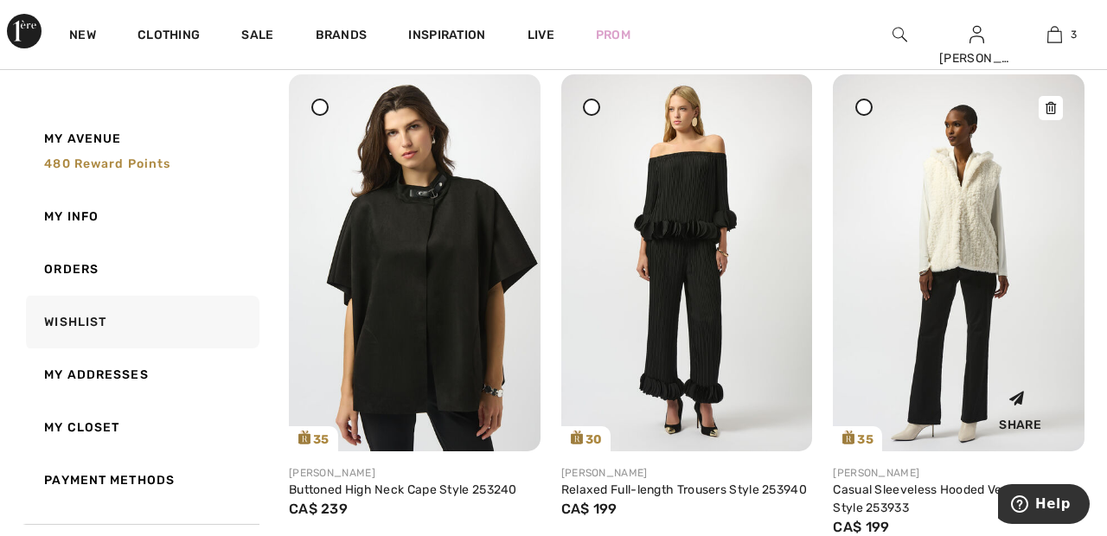
click at [979, 211] on img at bounding box center [959, 262] width 252 height 376
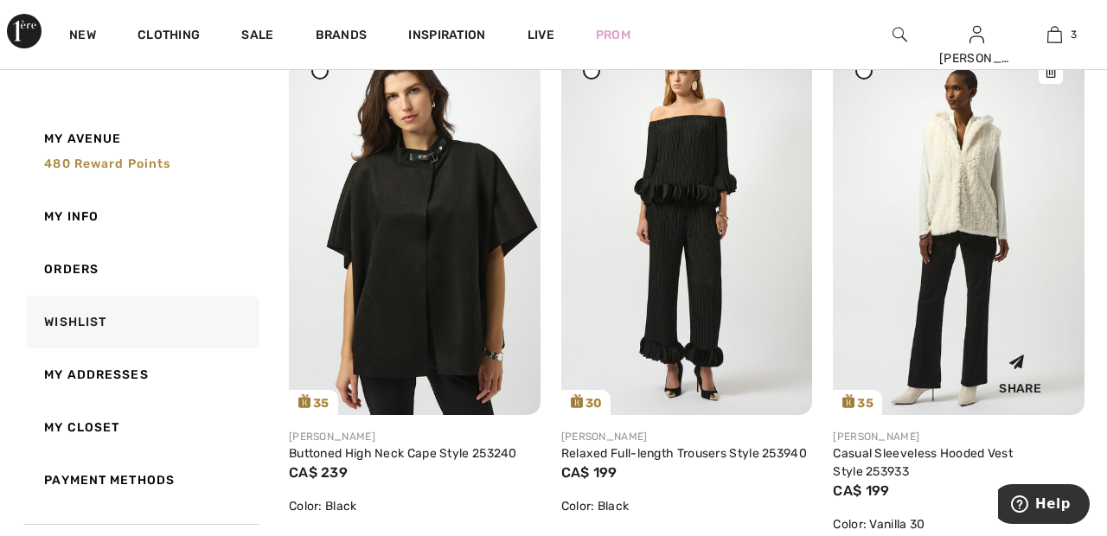
scroll to position [856, 0]
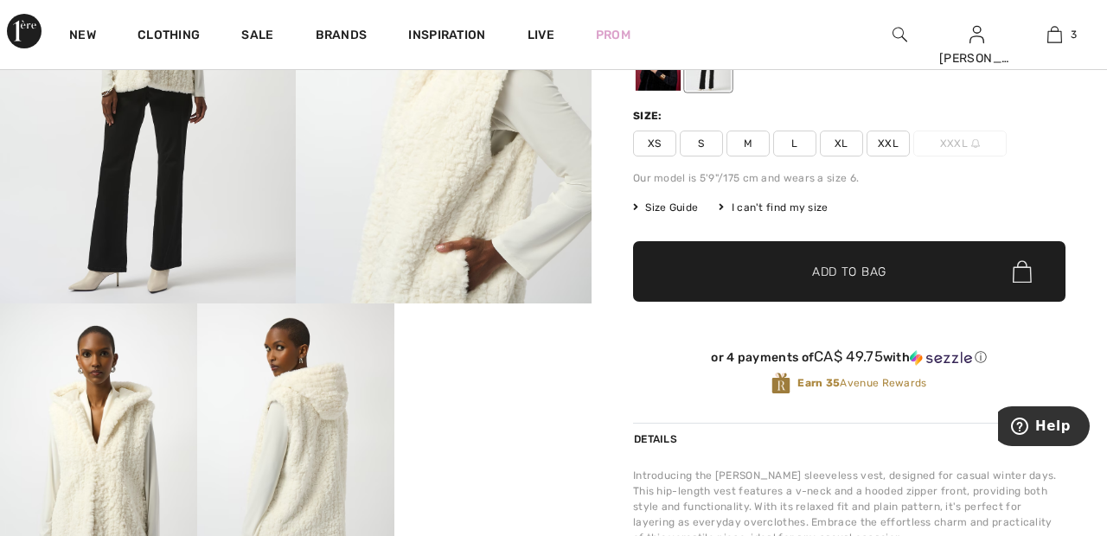
scroll to position [240, 0]
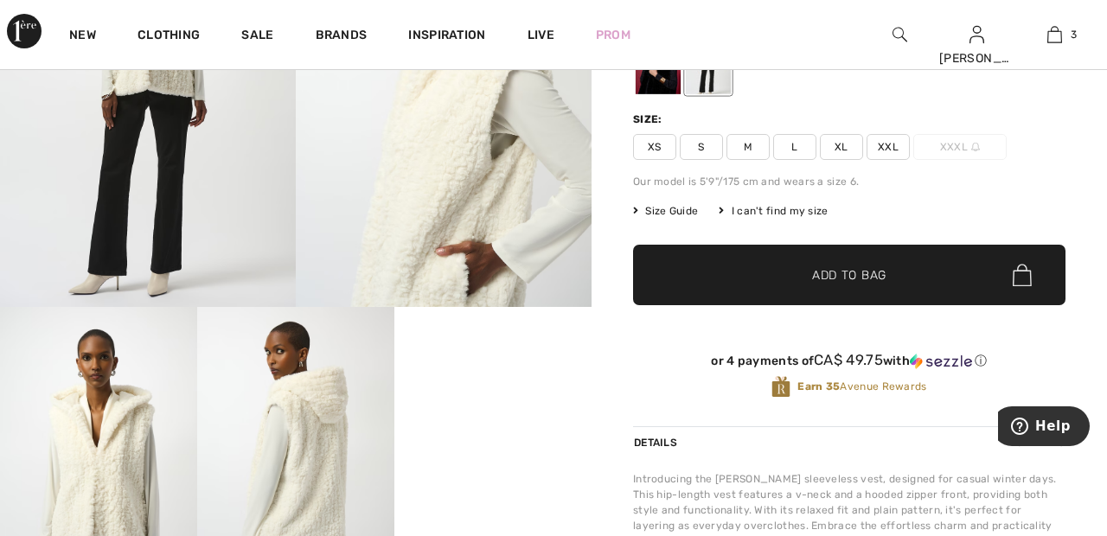
click at [895, 138] on span "XXL" at bounding box center [888, 147] width 43 height 26
click at [899, 276] on span "✔ Added to Bag Add to Bag" at bounding box center [849, 275] width 433 height 61
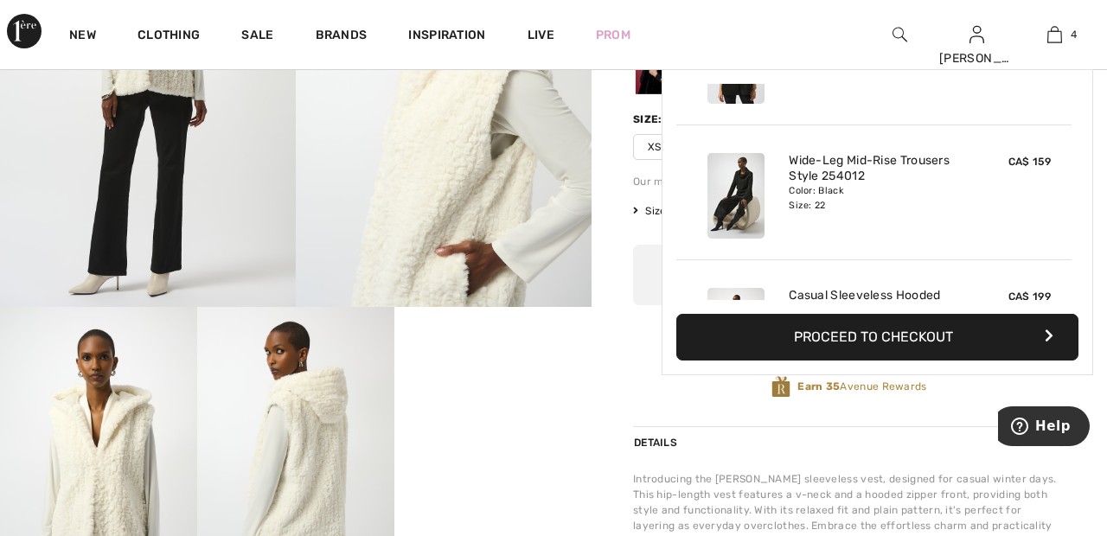
scroll to position [324, 0]
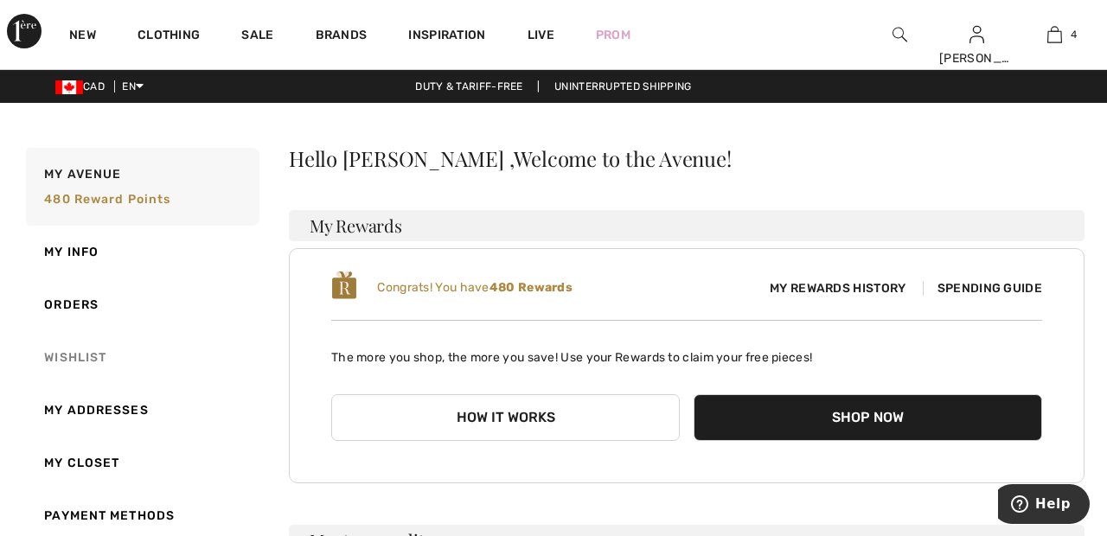
click at [82, 347] on link "Wishlist" at bounding box center [140, 357] width 237 height 53
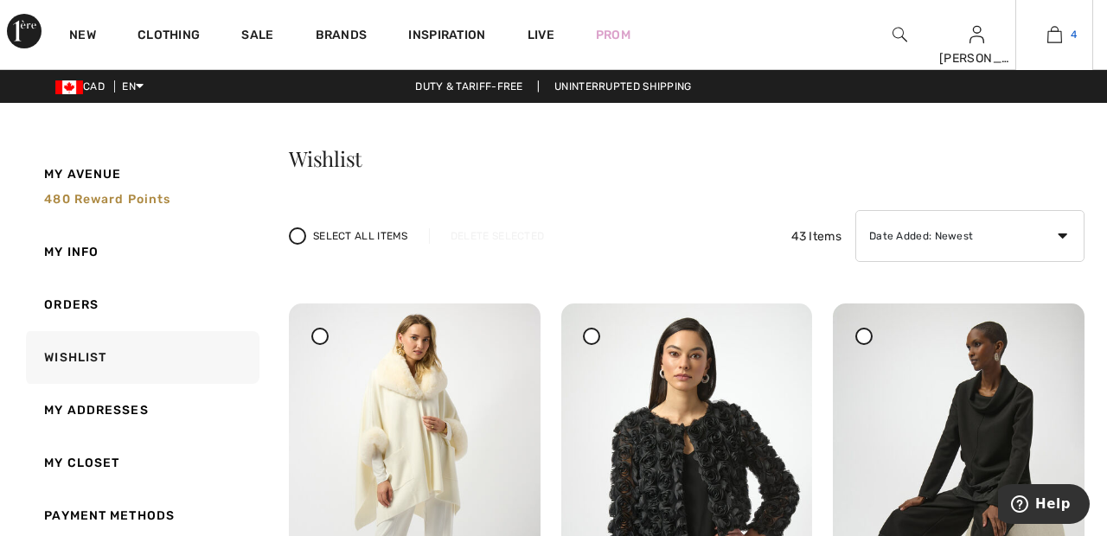
click at [1063, 35] on link "4" at bounding box center [1055, 34] width 76 height 21
